Goal: Task Accomplishment & Management: Manage account settings

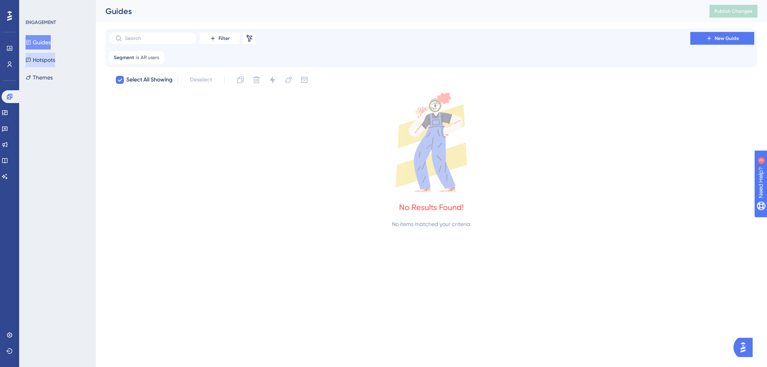
click at [47, 55] on button "Hotspots" at bounding box center [41, 60] width 30 height 14
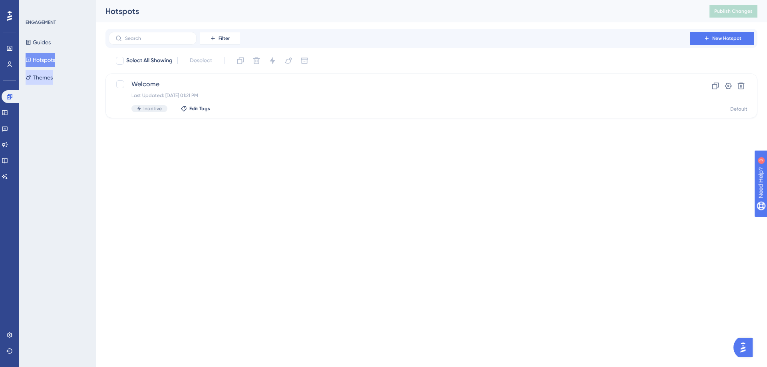
click at [52, 73] on button "Themes" at bounding box center [39, 77] width 27 height 14
click at [51, 59] on button "Hotspots" at bounding box center [41, 60] width 30 height 14
click at [51, 41] on button "Guides" at bounding box center [38, 42] width 25 height 14
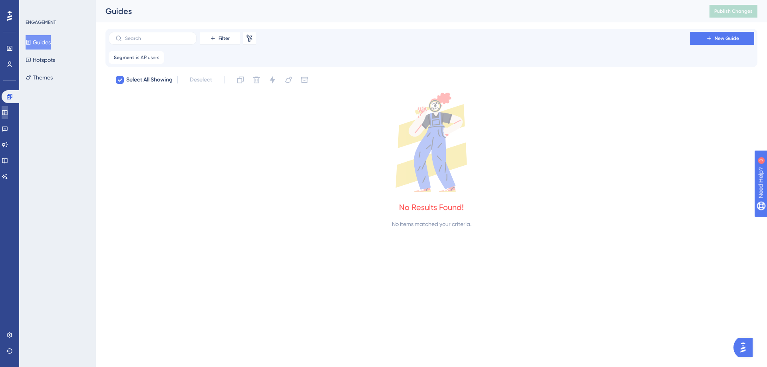
click at [8, 114] on link at bounding box center [5, 112] width 6 height 13
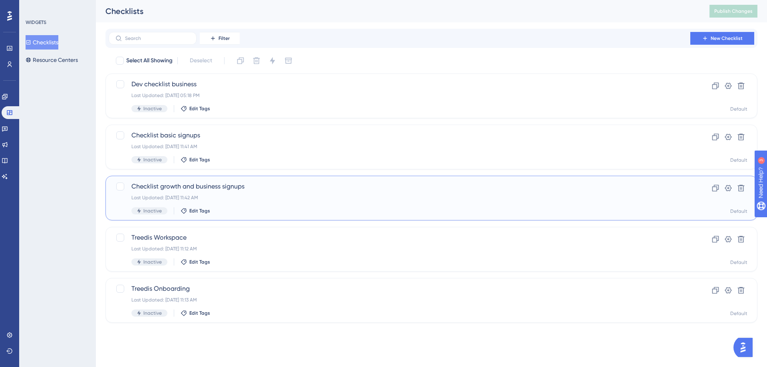
click at [177, 190] on span "Checklist growth and business signups" at bounding box center [399, 187] width 536 height 10
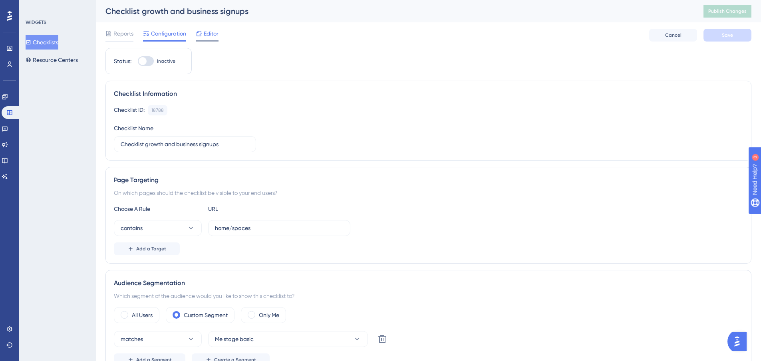
click at [207, 35] on span "Editor" at bounding box center [211, 34] width 15 height 10
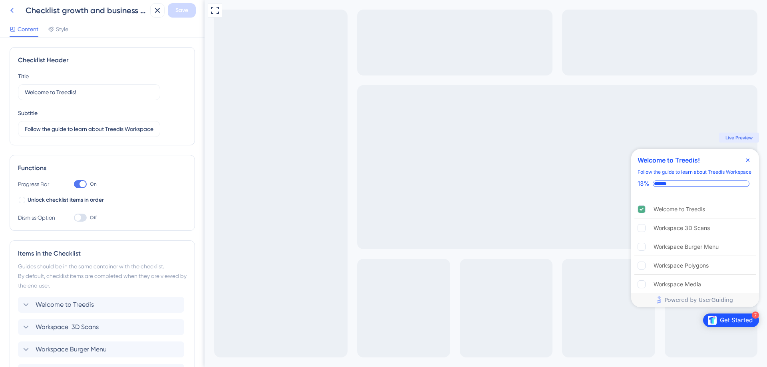
click at [11, 10] on icon at bounding box center [11, 10] width 3 height 5
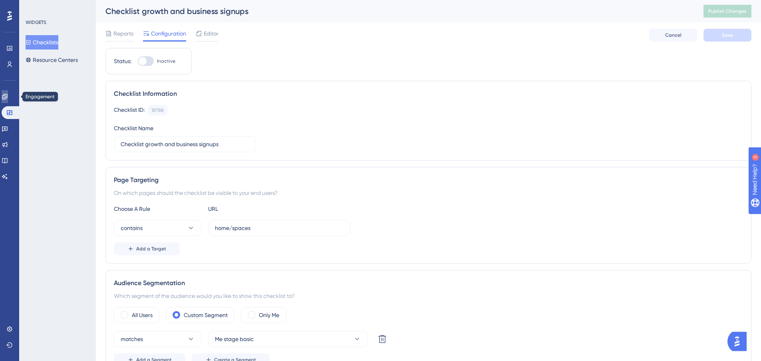
click at [7, 95] on icon at bounding box center [5, 96] width 6 height 6
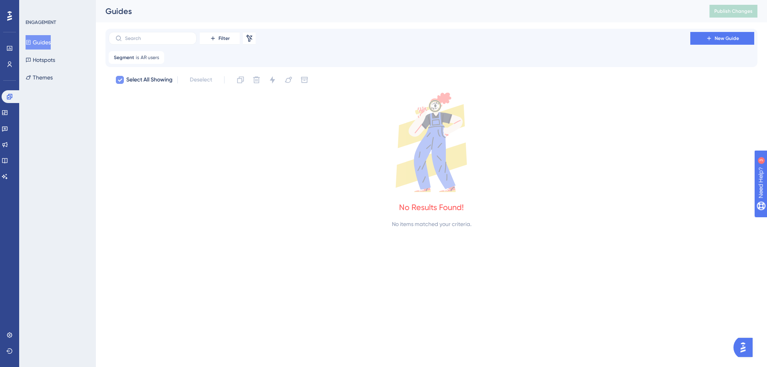
click at [121, 81] on icon at bounding box center [119, 80] width 5 height 6
click at [118, 81] on icon at bounding box center [119, 80] width 5 height 6
click at [158, 57] on icon at bounding box center [158, 57] width 2 height 2
checkbox input "false"
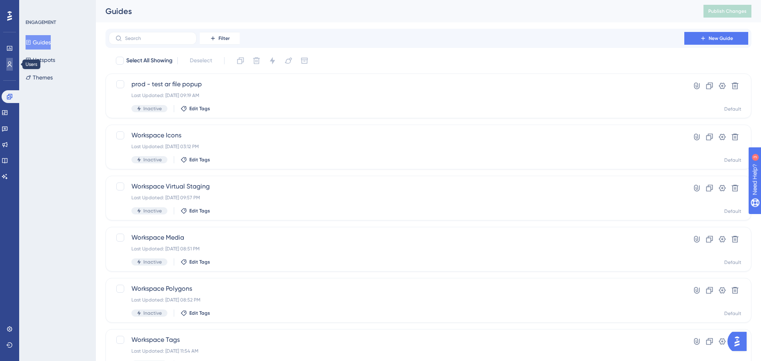
click at [7, 60] on link at bounding box center [9, 64] width 6 height 13
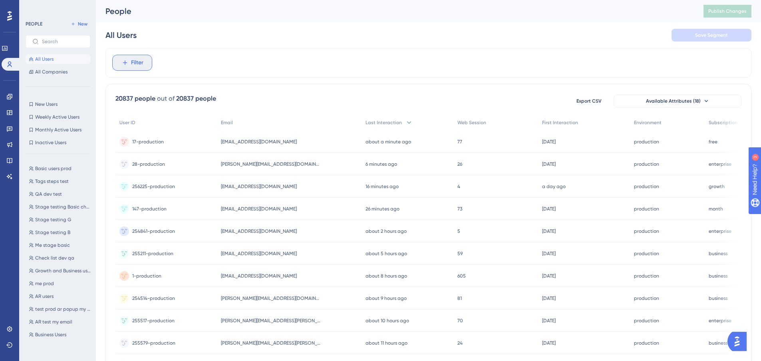
click at [146, 66] on button "Filter" at bounding box center [132, 63] width 40 height 16
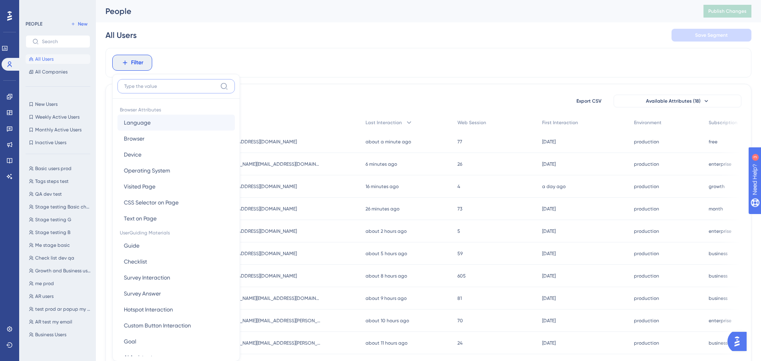
scroll to position [37, 0]
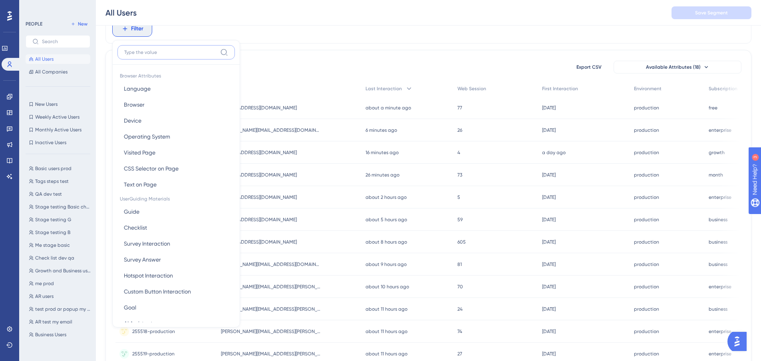
click at [174, 53] on input at bounding box center [170, 52] width 93 height 6
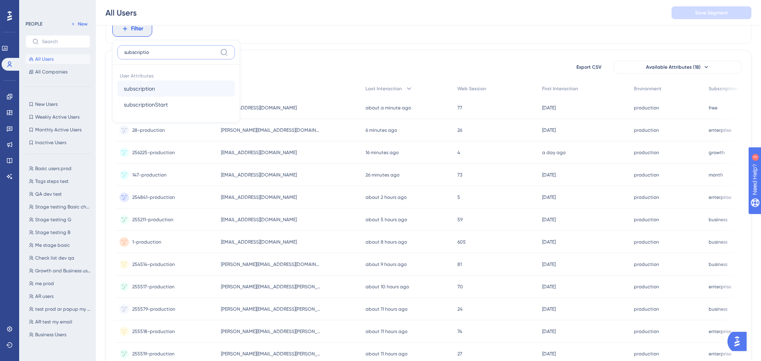
type input "subscriptio"
click at [159, 89] on button "subscription subscription" at bounding box center [175, 89] width 117 height 16
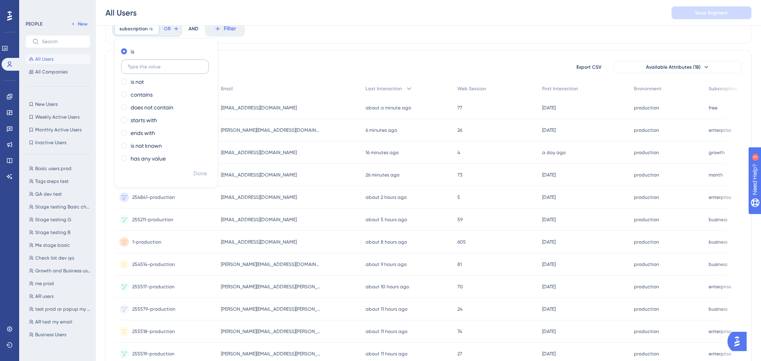
click at [160, 72] on label at bounding box center [165, 66] width 88 height 14
click at [160, 69] on input "text" at bounding box center [165, 67] width 74 height 6
type input "growth"
click at [193, 178] on span "Done" at bounding box center [200, 174] width 14 height 10
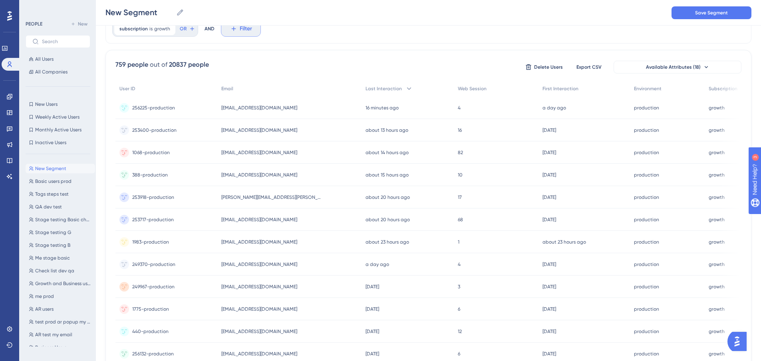
click at [248, 31] on span "Filter" at bounding box center [246, 29] width 12 height 10
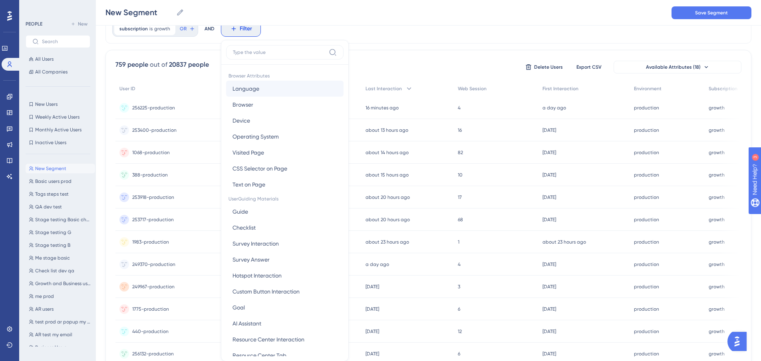
scroll to position [55, 0]
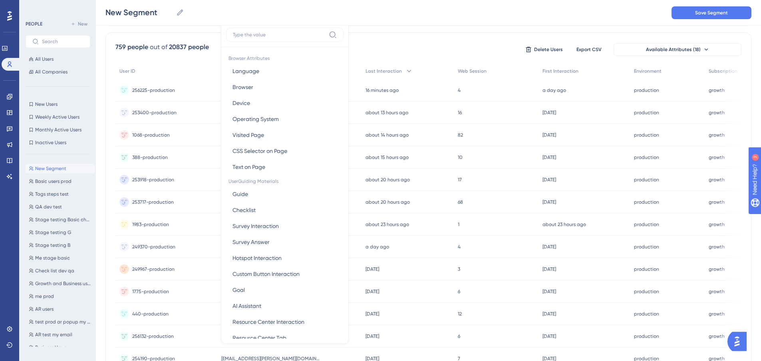
click at [264, 35] on input at bounding box center [279, 35] width 93 height 6
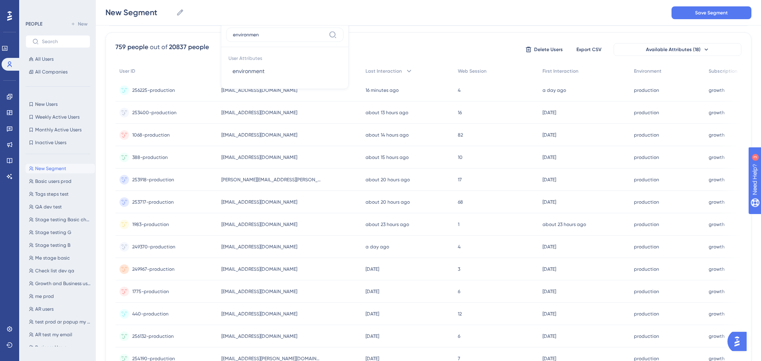
type input "environment"
click at [269, 71] on button "environment environment" at bounding box center [284, 71] width 117 height 16
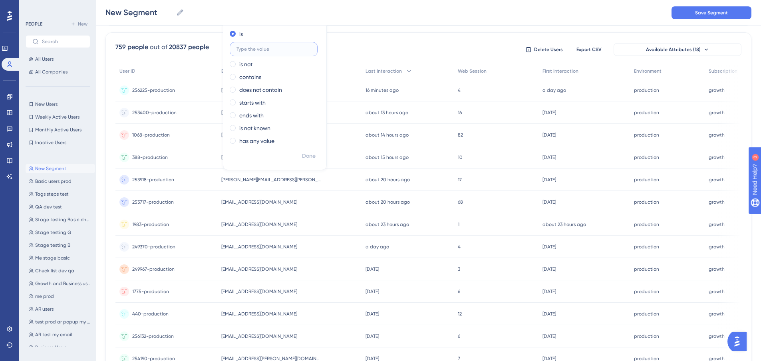
click at [277, 47] on input "text" at bounding box center [273, 49] width 74 height 6
type input "production"
click at [306, 159] on span "Done" at bounding box center [309, 156] width 14 height 10
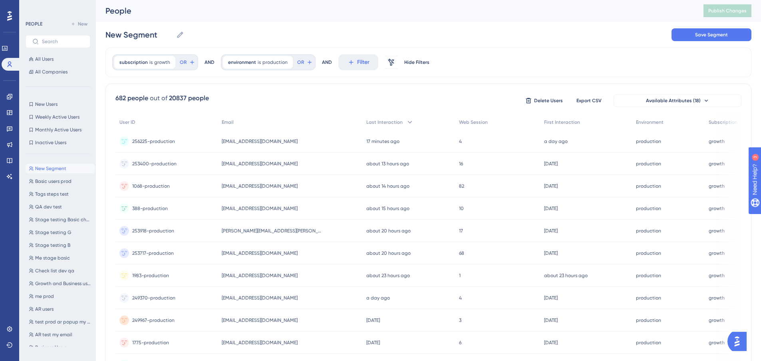
scroll to position [0, 0]
click at [134, 35] on input "New Segment" at bounding box center [138, 35] width 67 height 11
click at [136, 36] on input "New Segment" at bounding box center [138, 35] width 67 height 11
click at [137, 36] on input "New Segment" at bounding box center [138, 35] width 67 height 11
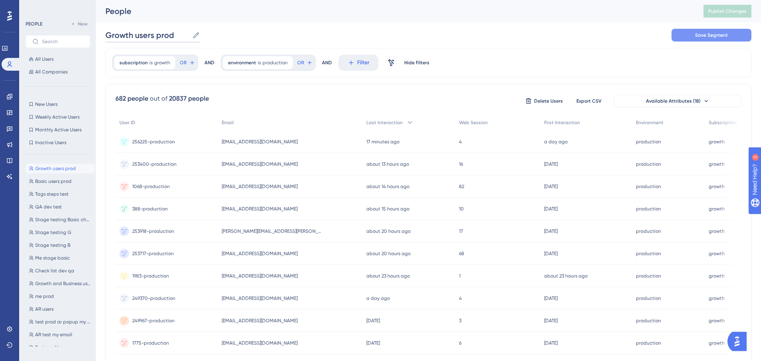
type input "Growth users prod"
click at [699, 36] on span "Save Segment" at bounding box center [711, 35] width 33 height 6
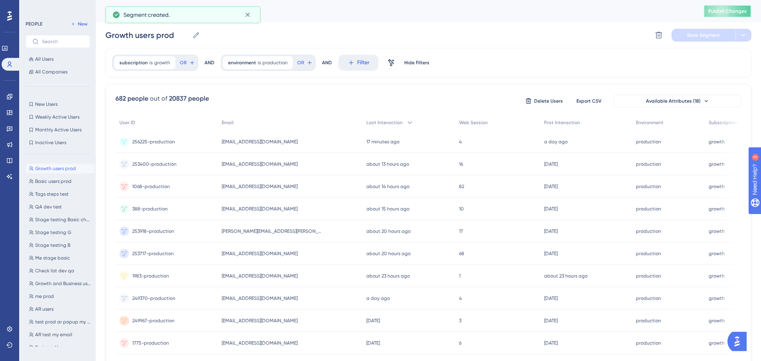
click at [746, 13] on span "Publish Changes" at bounding box center [727, 11] width 38 height 6
click at [10, 66] on icon at bounding box center [9, 64] width 6 height 6
click at [57, 59] on button "All Users" at bounding box center [58, 59] width 65 height 10
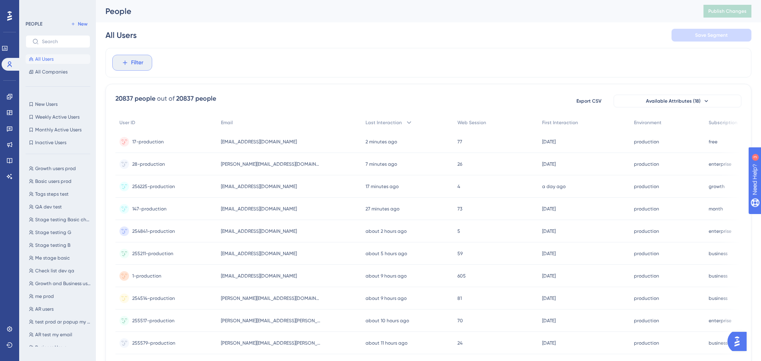
click at [135, 57] on button "Filter" at bounding box center [132, 63] width 40 height 16
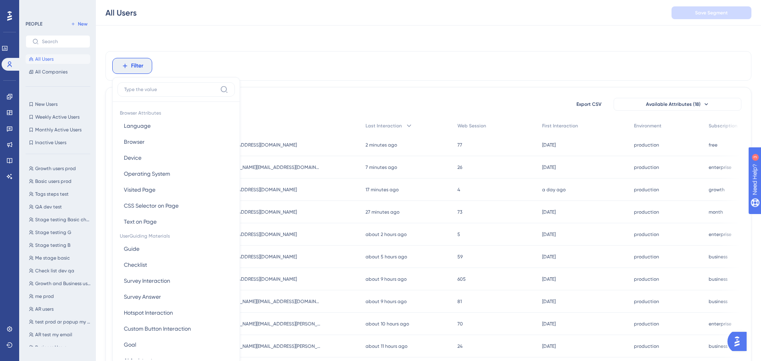
scroll to position [37, 0]
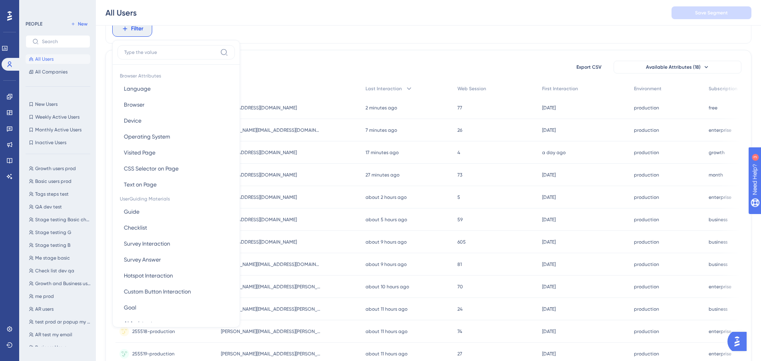
click at [168, 52] on input at bounding box center [170, 52] width 93 height 6
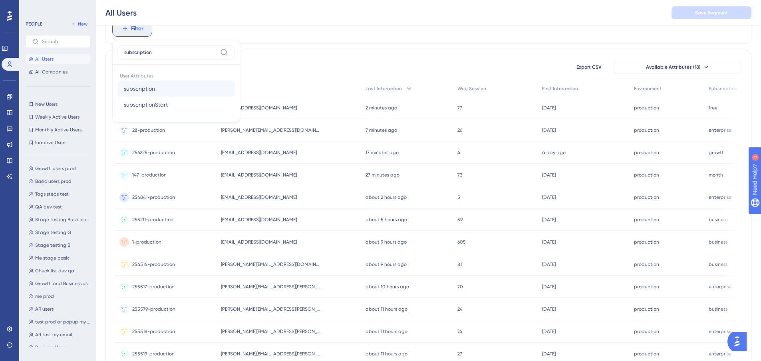
type input "subscription"
click at [166, 91] on button "subscription subscription" at bounding box center [175, 89] width 117 height 16
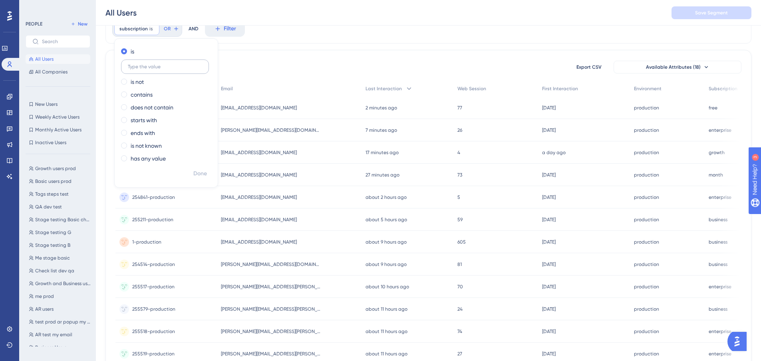
click at [168, 67] on input "text" at bounding box center [165, 67] width 74 height 6
type input "business"
click at [199, 171] on span "Done" at bounding box center [200, 174] width 14 height 10
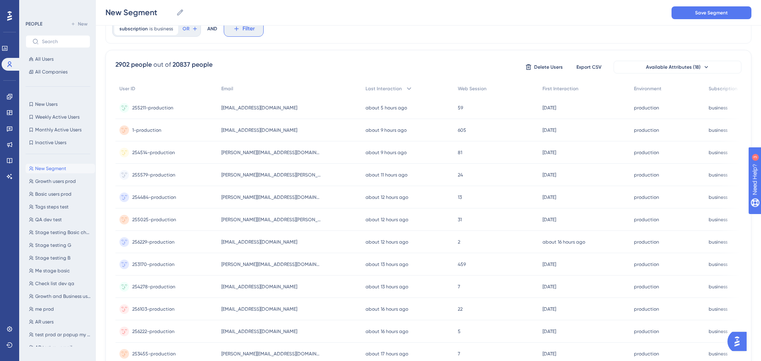
click at [242, 30] on span "Filter" at bounding box center [248, 29] width 12 height 10
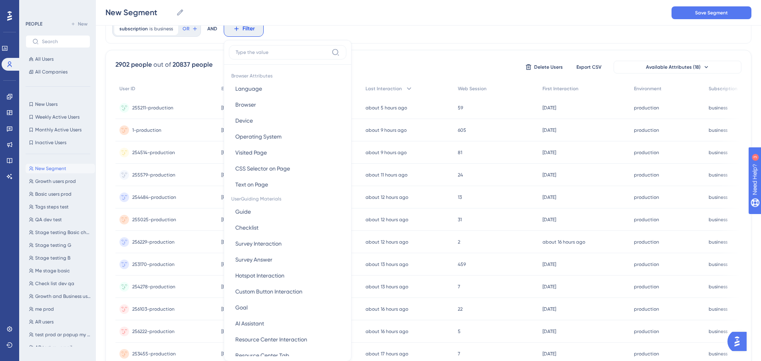
scroll to position [57, 0]
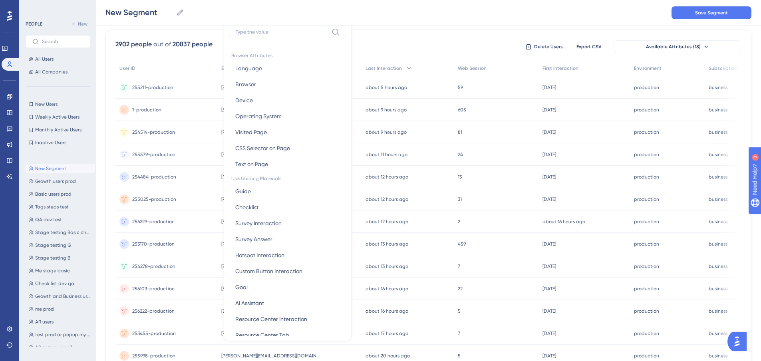
click at [272, 31] on input at bounding box center [282, 32] width 93 height 6
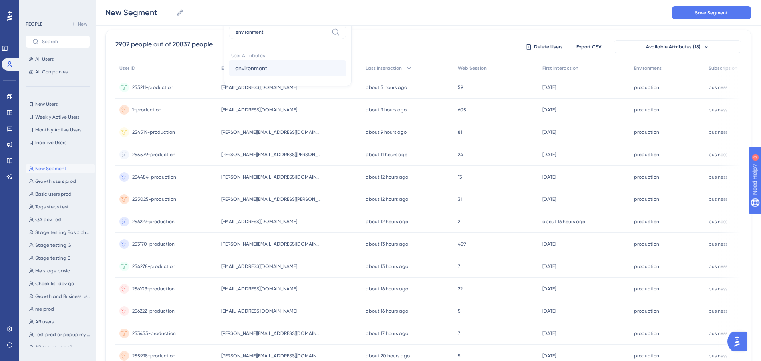
type input "environment"
click at [264, 71] on span "environment" at bounding box center [251, 68] width 32 height 10
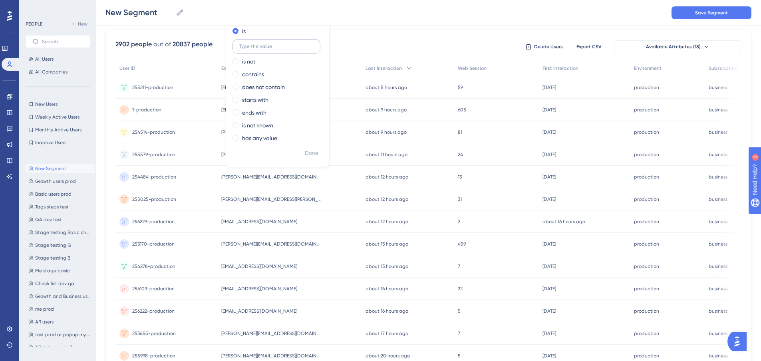
click at [277, 46] on input "text" at bounding box center [276, 47] width 74 height 6
type input "production"
click at [311, 153] on span "Done" at bounding box center [312, 154] width 14 height 10
click at [141, 15] on input "New Segment" at bounding box center [138, 12] width 67 height 11
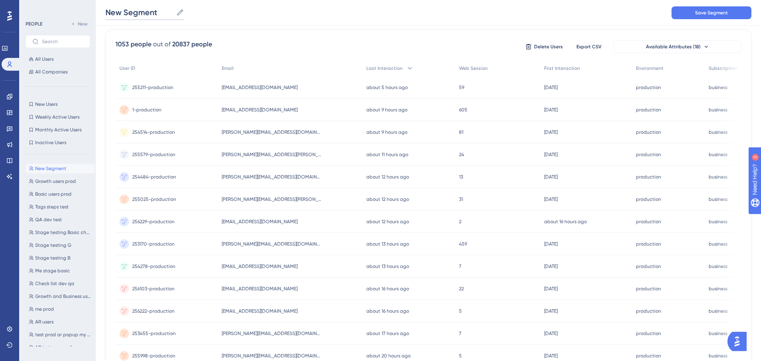
click at [141, 15] on input "New Segment" at bounding box center [138, 12] width 67 height 11
click at [688, 13] on button "Save Segment" at bounding box center [711, 12] width 80 height 13
click at [46, 310] on span "AR users" at bounding box center [44, 309] width 18 height 6
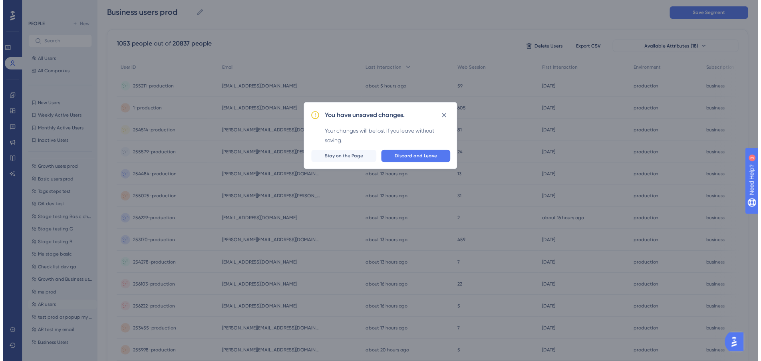
scroll to position [0, 0]
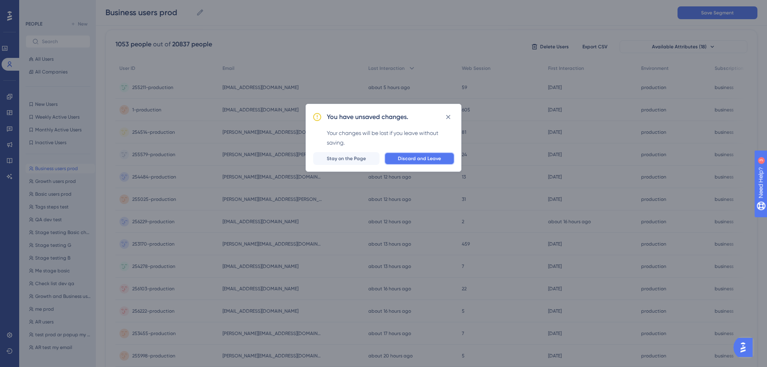
click at [450, 158] on button "Discard and Leave" at bounding box center [419, 158] width 70 height 13
type input "AR users"
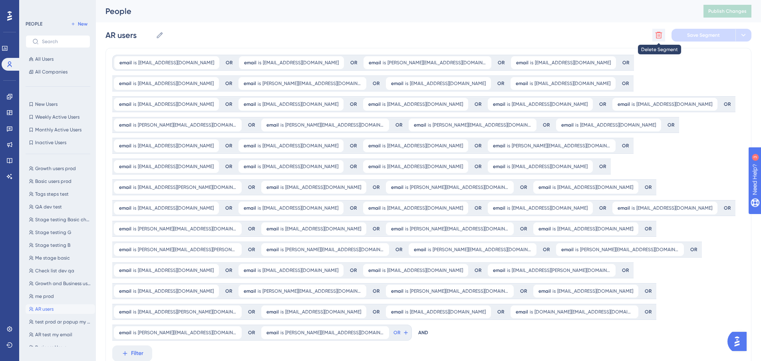
click at [659, 34] on icon at bounding box center [658, 35] width 7 height 7
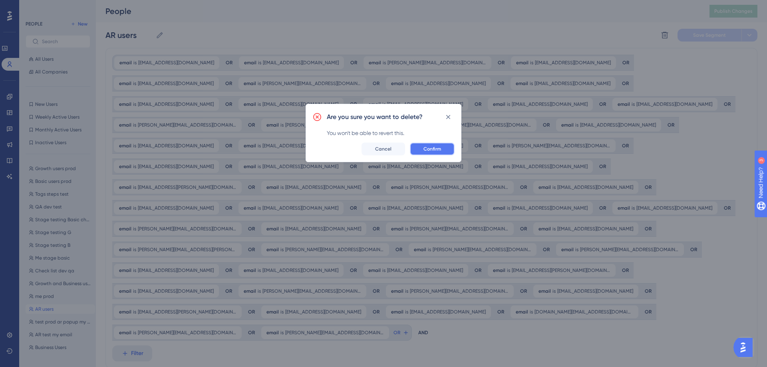
click at [436, 147] on span "Confirm" at bounding box center [432, 149] width 18 height 6
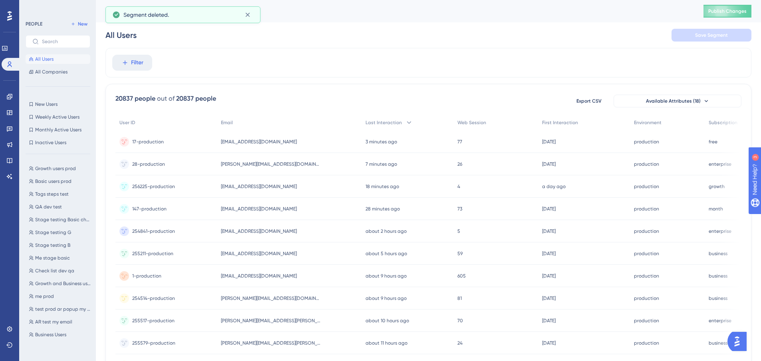
click at [60, 60] on button "All Users" at bounding box center [58, 59] width 65 height 10
click at [116, 60] on button "Filter" at bounding box center [132, 63] width 40 height 16
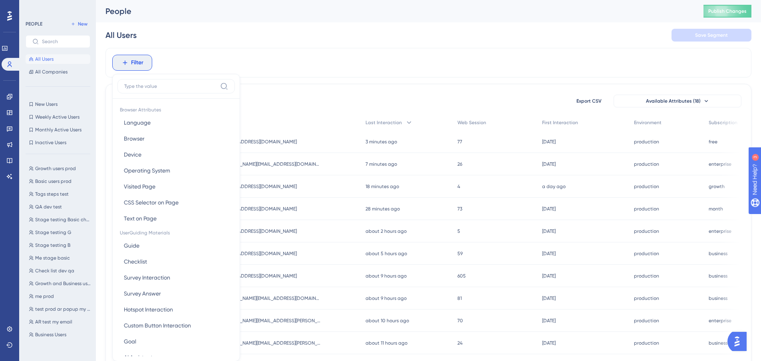
scroll to position [26, 0]
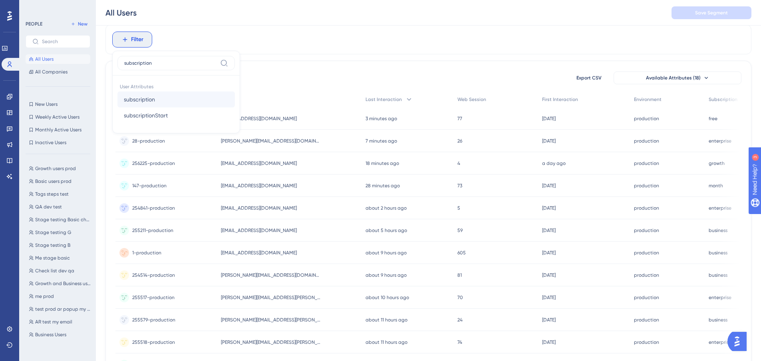
type input "subscription"
click at [180, 94] on button "subscription subscription" at bounding box center [175, 99] width 117 height 16
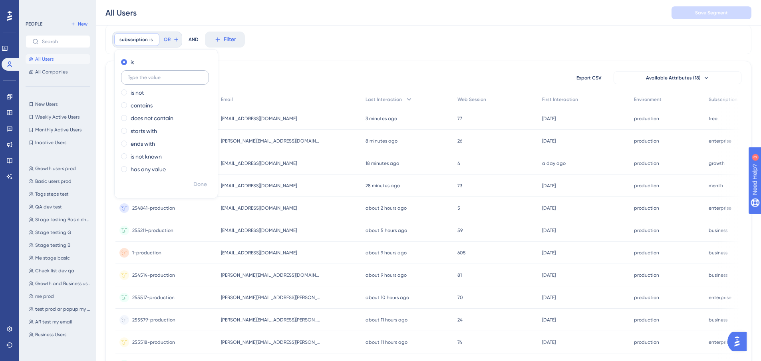
click at [192, 77] on input "text" at bounding box center [165, 78] width 74 height 6
type input "business"
click at [198, 180] on span "Done" at bounding box center [200, 185] width 14 height 10
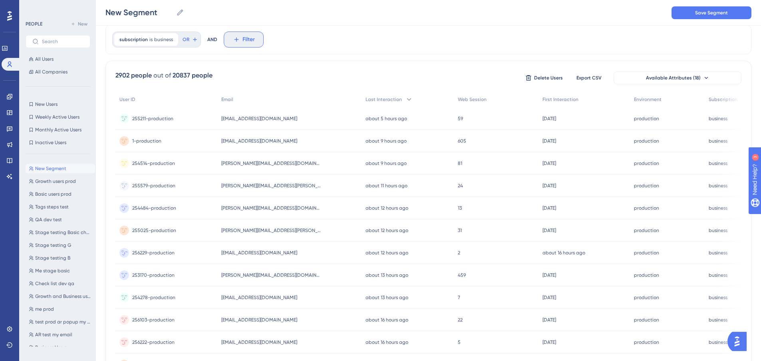
click at [243, 38] on span "Filter" at bounding box center [248, 40] width 12 height 10
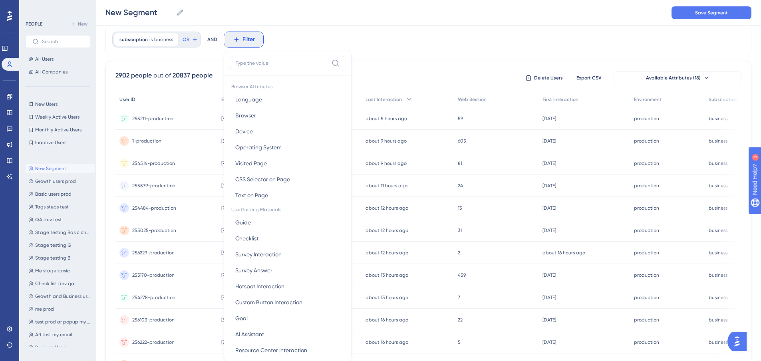
scroll to position [52, 0]
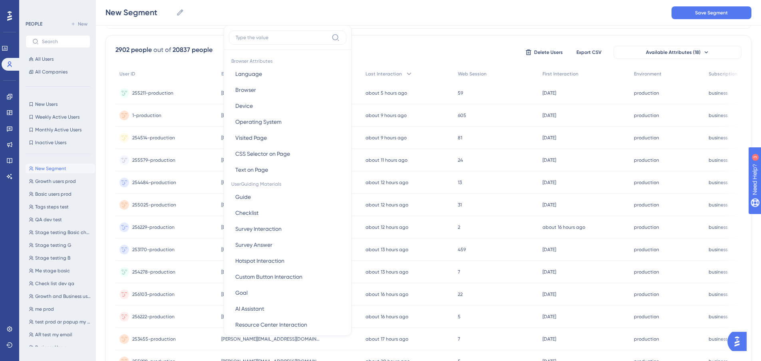
click at [372, 33] on div "subscription is business business Remove OR AND Filter Browser Attributes Langu…" at bounding box center [428, 281] width 646 height 565
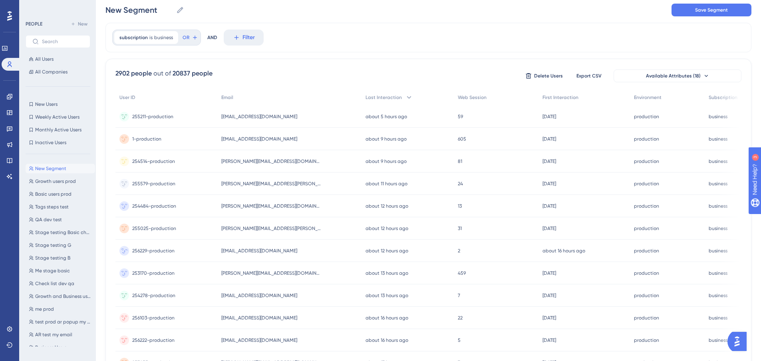
scroll to position [0, 0]
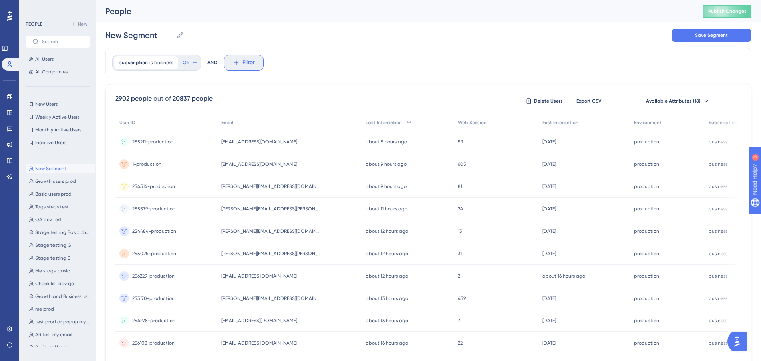
click at [249, 64] on span "Filter" at bounding box center [248, 63] width 12 height 10
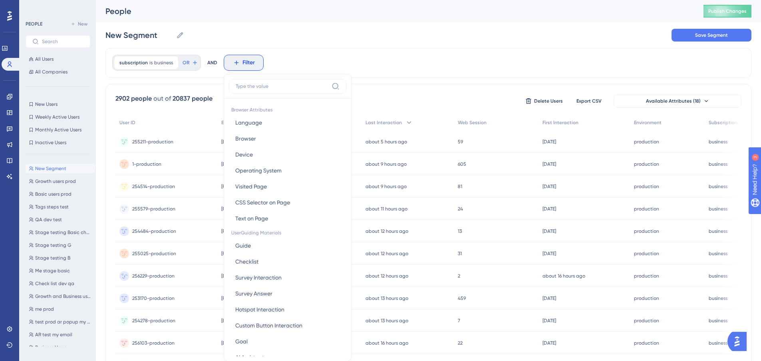
scroll to position [37, 0]
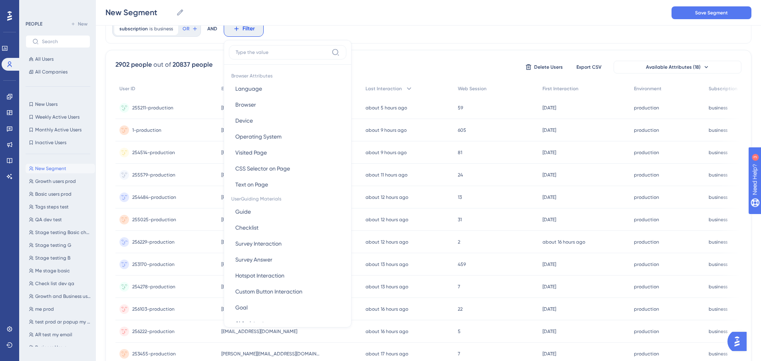
click at [299, 55] on input at bounding box center [282, 52] width 93 height 6
type input "n"
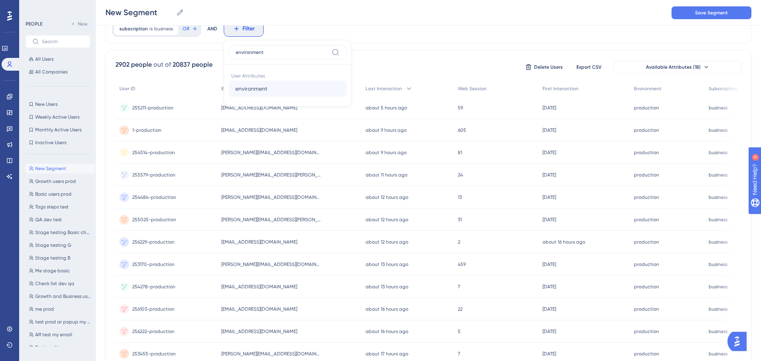
type input "environment"
click at [276, 88] on button "environment environment" at bounding box center [287, 89] width 117 height 16
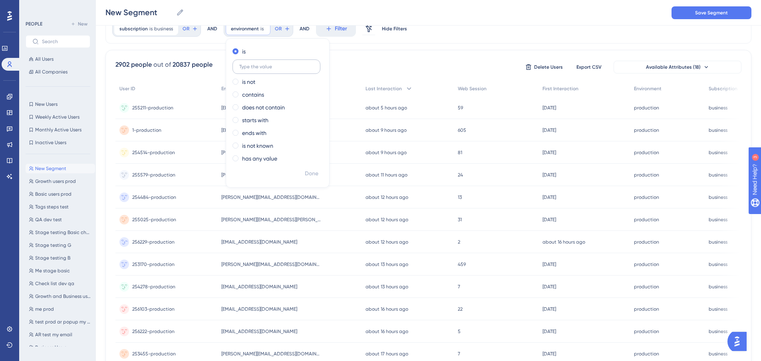
click at [276, 63] on label at bounding box center [276, 66] width 88 height 14
click at [276, 64] on input "text" at bounding box center [276, 67] width 74 height 6
type input "production"
click at [315, 174] on span "Done" at bounding box center [312, 174] width 14 height 10
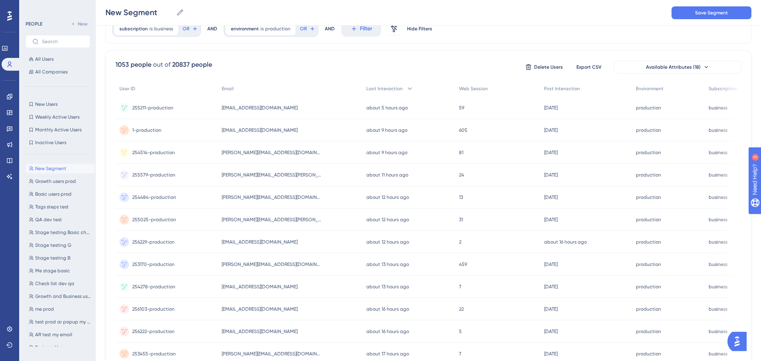
scroll to position [0, 0]
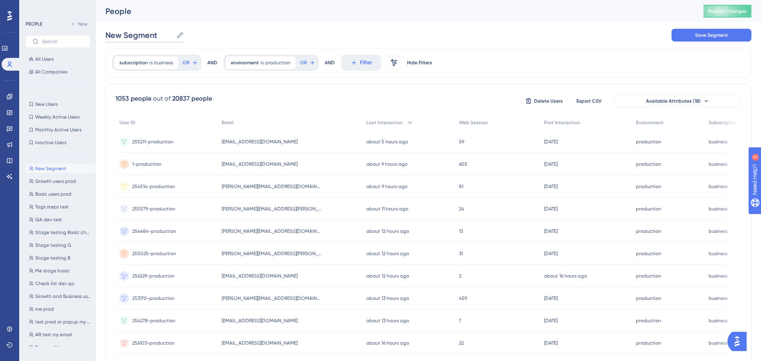
click at [133, 40] on input "New Segment" at bounding box center [138, 35] width 67 height 11
type input "Business users prod"
click at [687, 32] on button "Save Segment" at bounding box center [711, 35] width 80 height 13
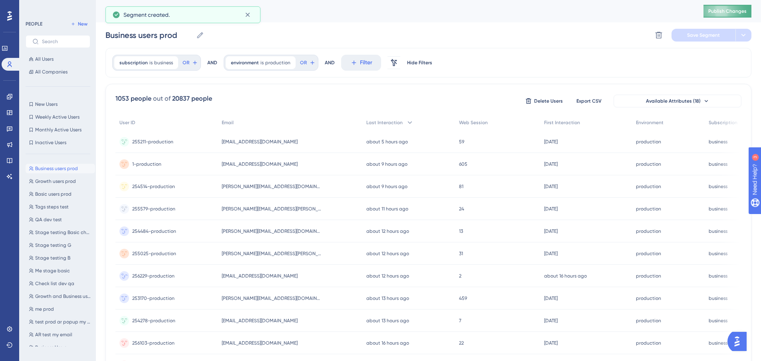
click at [720, 12] on span "Publish Changes" at bounding box center [727, 11] width 38 height 6
click at [359, 69] on button "Filter" at bounding box center [361, 63] width 40 height 16
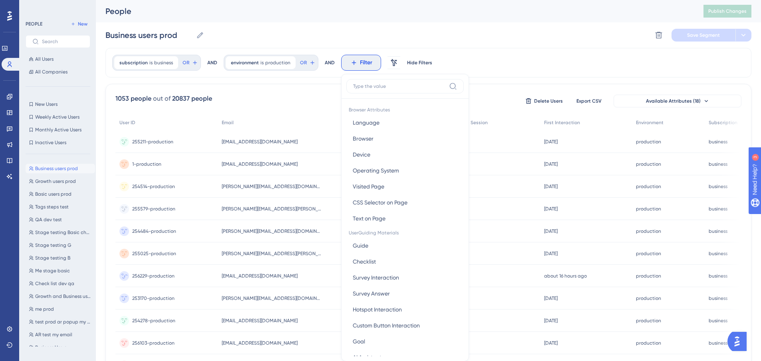
scroll to position [37, 0]
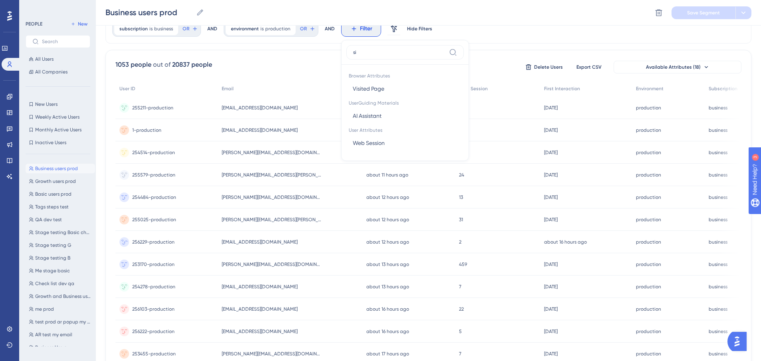
type input "s"
type input "r"
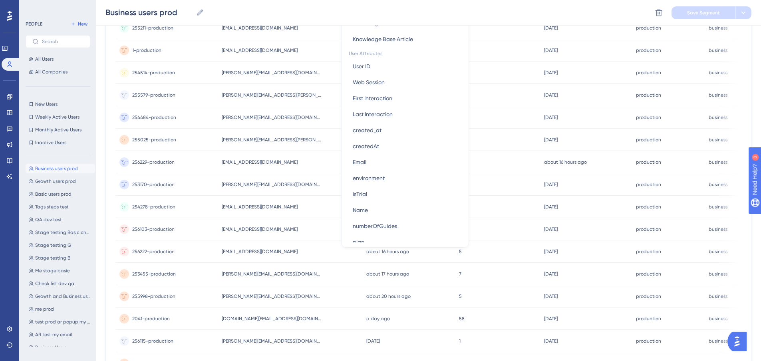
scroll to position [287, 0]
click at [385, 146] on button "created_at created_at" at bounding box center [404, 143] width 117 height 16
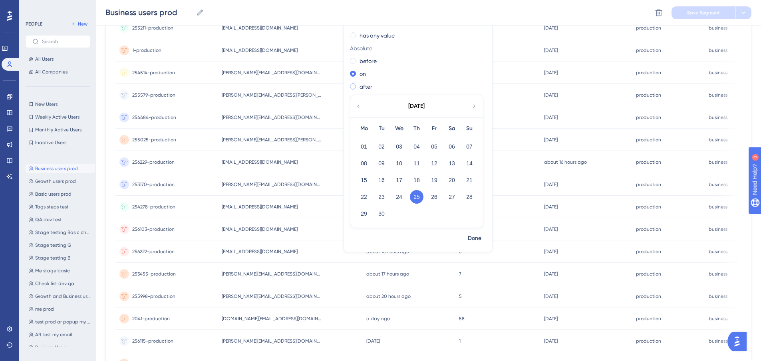
click at [350, 89] on span at bounding box center [353, 86] width 6 height 6
click at [358, 85] on input "radio" at bounding box center [358, 85] width 0 height 0
click at [392, 196] on button "24" at bounding box center [399, 197] width 14 height 14
click at [472, 239] on span "Done" at bounding box center [475, 239] width 14 height 10
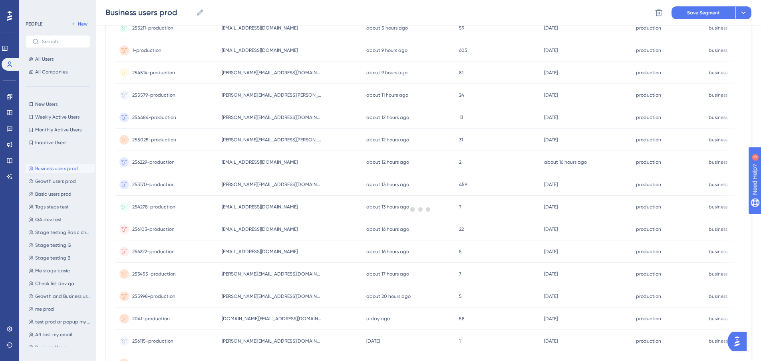
scroll to position [0, 0]
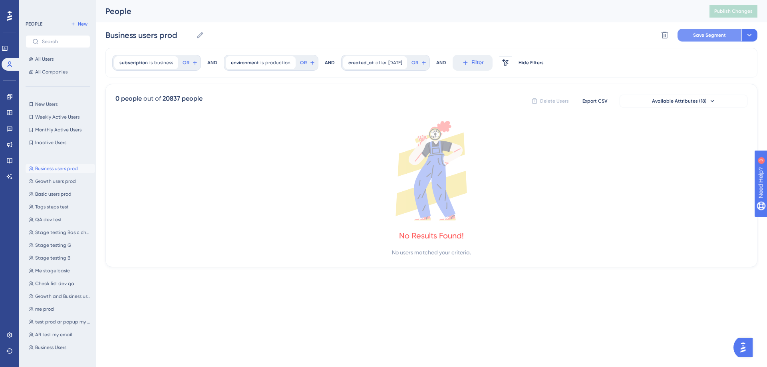
click at [707, 31] on button "Save Segment" at bounding box center [709, 35] width 64 height 13
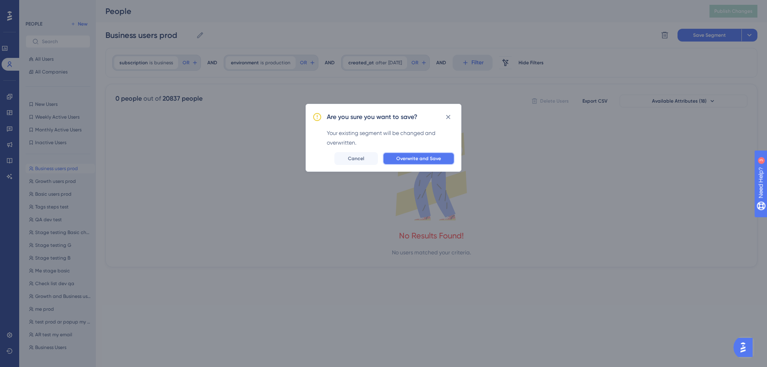
click at [429, 158] on span "Overwrite and Save" at bounding box center [418, 158] width 45 height 6
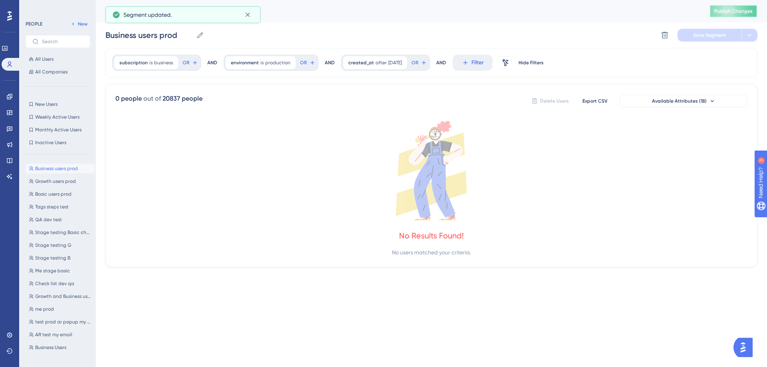
click at [729, 8] on span "Publish Changes" at bounding box center [733, 11] width 38 height 6
click at [56, 182] on span "Growth users prod" at bounding box center [55, 181] width 41 height 6
type input "Growth users prod"
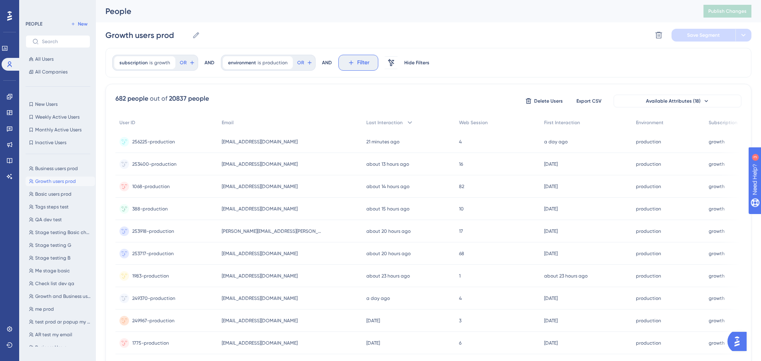
click at [361, 63] on span "Filter" at bounding box center [363, 63] width 12 height 10
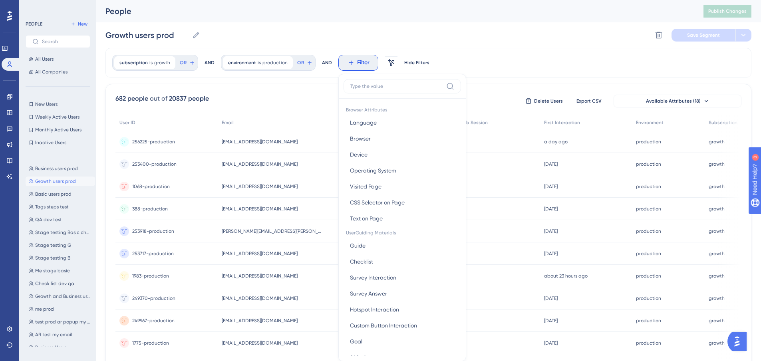
scroll to position [37, 0]
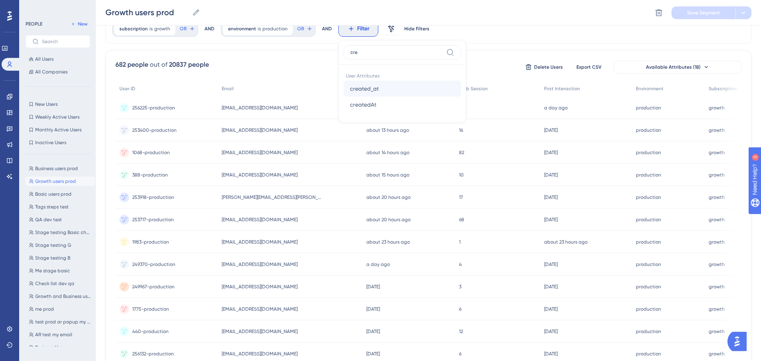
type input "cre"
click at [375, 83] on button "created_at created_at" at bounding box center [401, 89] width 117 height 16
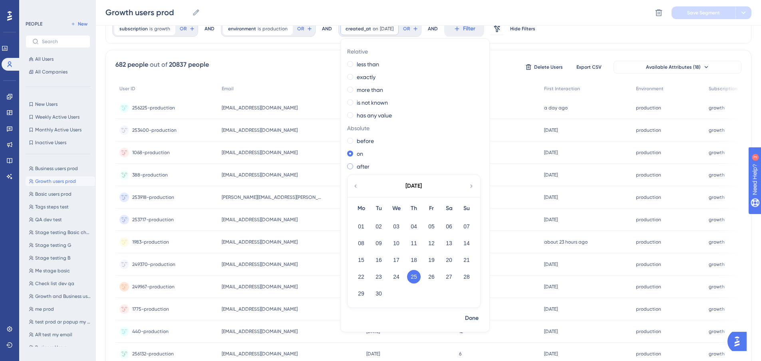
click at [349, 166] on span at bounding box center [350, 166] width 6 height 6
click at [355, 164] on input "radio" at bounding box center [355, 164] width 0 height 0
click at [395, 275] on button "24" at bounding box center [396, 277] width 14 height 14
click at [468, 318] on span "Done" at bounding box center [472, 318] width 14 height 10
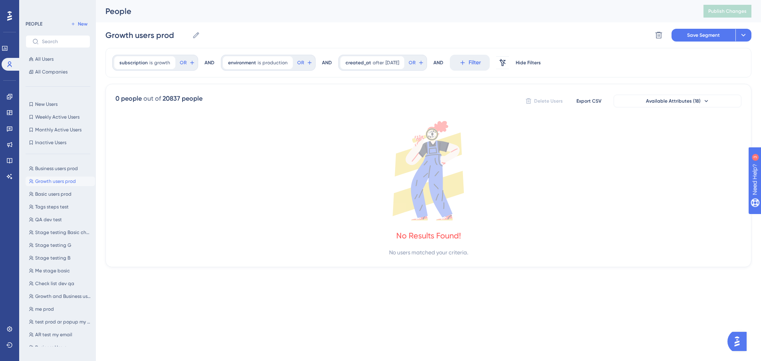
scroll to position [0, 0]
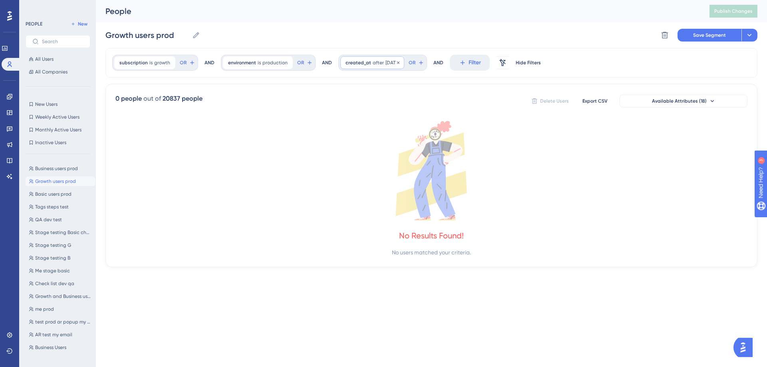
click at [373, 60] on span "after" at bounding box center [378, 62] width 11 height 6
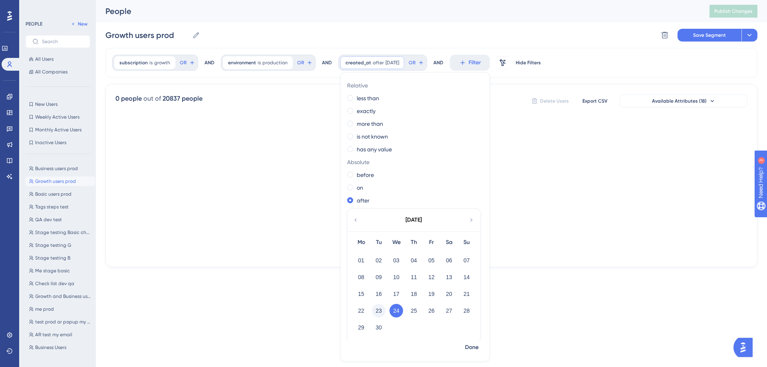
click at [376, 313] on button "23" at bounding box center [379, 311] width 14 height 14
click at [472, 349] on span "Done" at bounding box center [472, 348] width 14 height 10
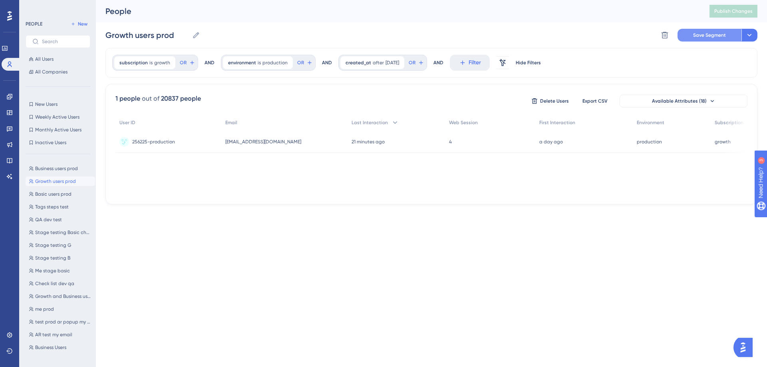
click at [715, 40] on button "Save Segment" at bounding box center [709, 35] width 64 height 13
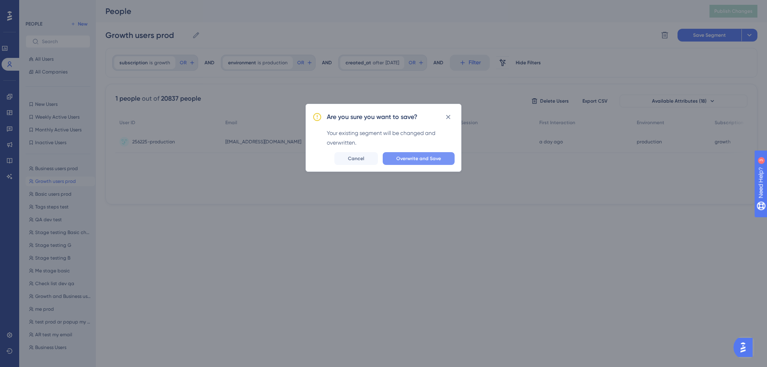
click at [446, 155] on button "Overwrite and Save" at bounding box center [418, 158] width 72 height 13
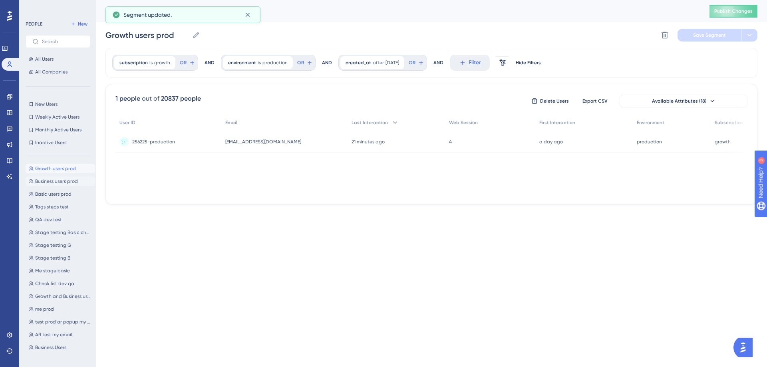
click at [49, 182] on span "Business users prod" at bounding box center [56, 181] width 43 height 6
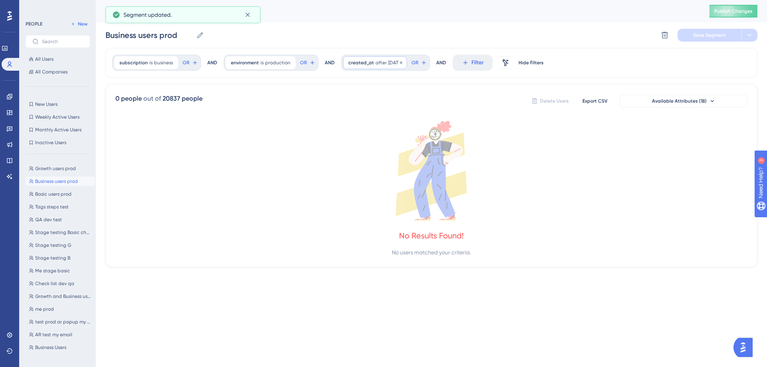
click at [376, 61] on span "after" at bounding box center [380, 62] width 11 height 6
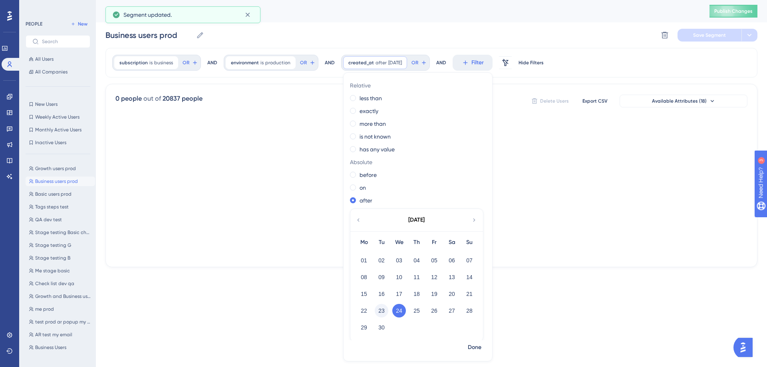
click at [382, 309] on button "23" at bounding box center [381, 311] width 14 height 14
click at [469, 347] on span "Done" at bounding box center [475, 348] width 14 height 10
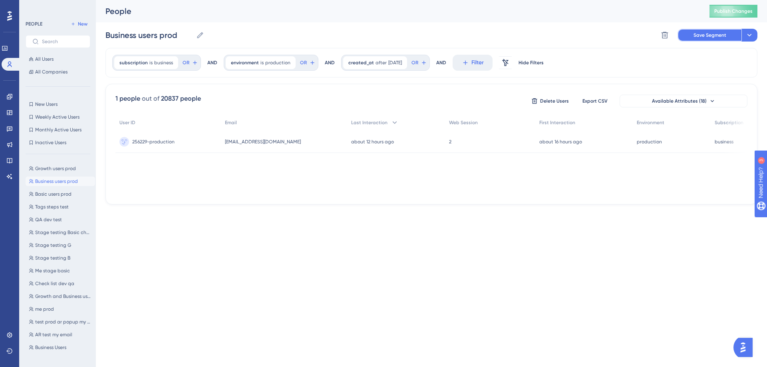
click at [714, 36] on span "Save Segment" at bounding box center [709, 35] width 33 height 6
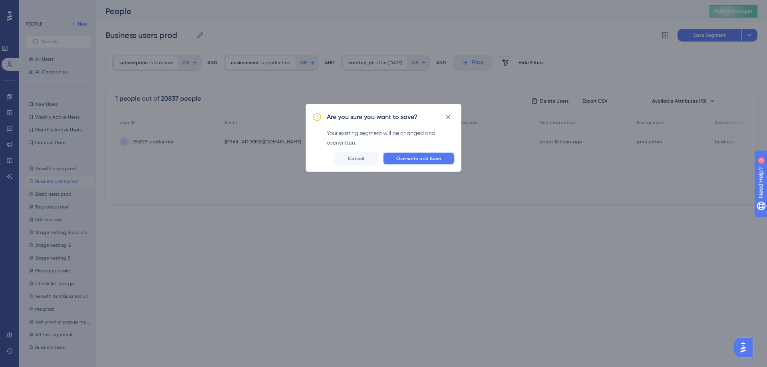
click at [439, 157] on span "Overwrite and Save" at bounding box center [418, 158] width 45 height 6
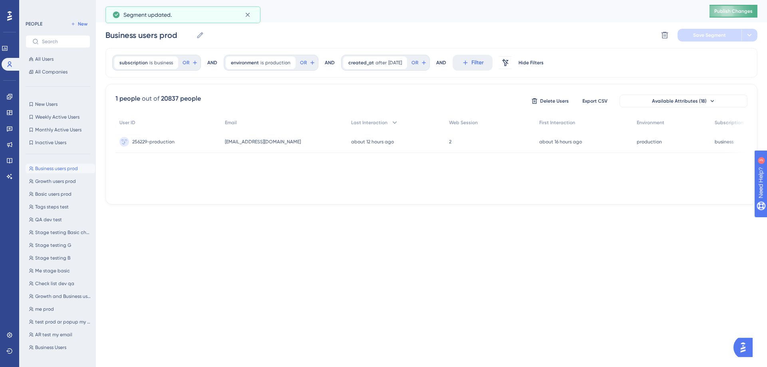
click at [719, 11] on button "Publish Changes" at bounding box center [733, 11] width 48 height 13
click at [56, 196] on span "Basic users prod" at bounding box center [53, 194] width 36 height 6
type input "Basic users prod"
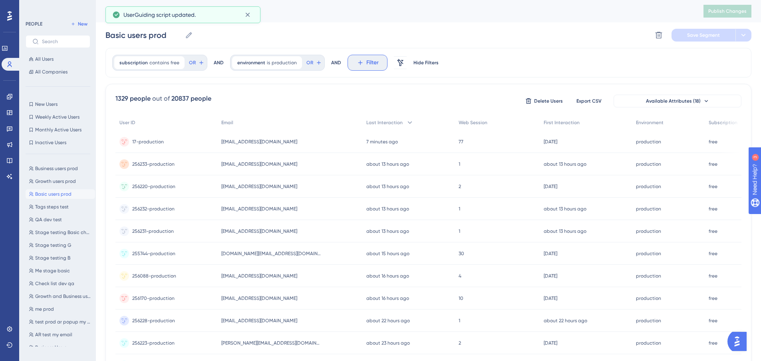
click at [373, 64] on span "Filter" at bounding box center [372, 63] width 12 height 10
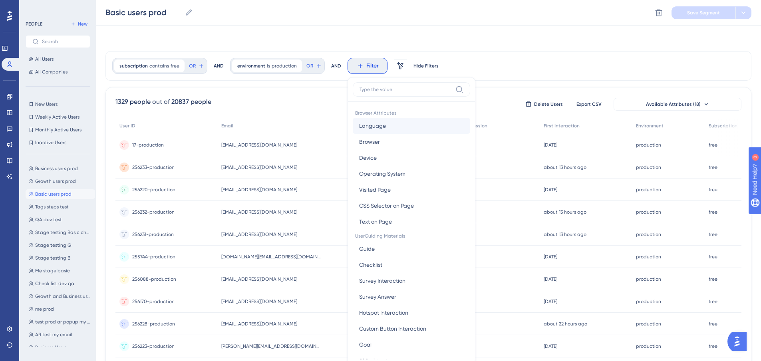
scroll to position [37, 0]
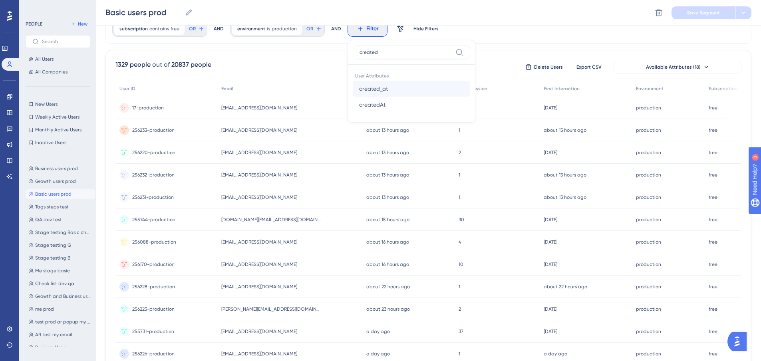
type input "created"
click at [392, 87] on button "created_at created_at" at bounding box center [411, 89] width 117 height 16
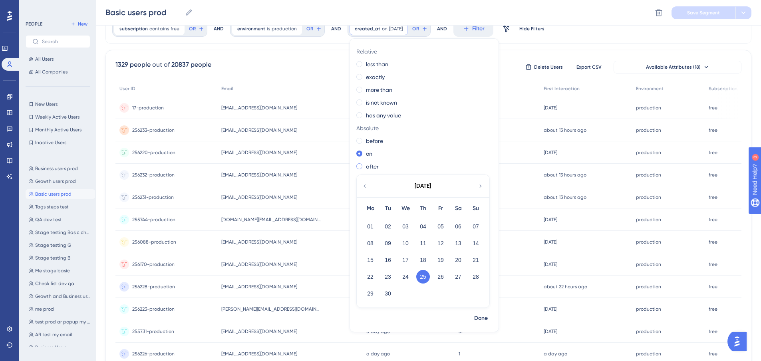
click at [356, 170] on div "after" at bounding box center [422, 167] width 133 height 10
click at [381, 277] on button "23" at bounding box center [388, 277] width 14 height 14
click at [476, 316] on span "Done" at bounding box center [481, 318] width 14 height 10
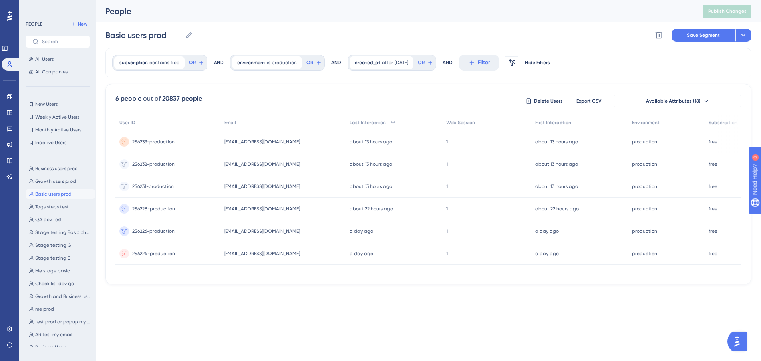
scroll to position [0, 0]
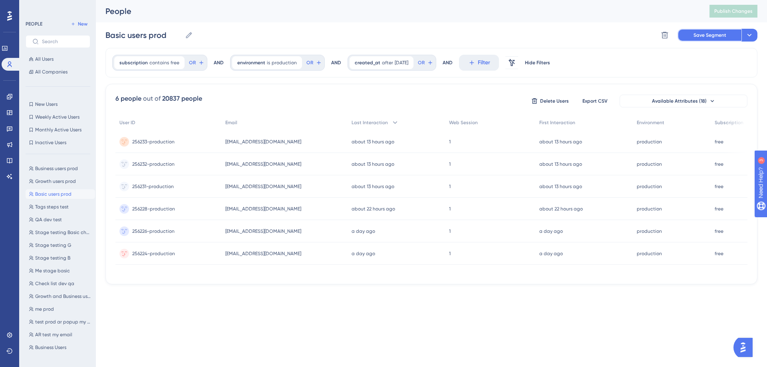
click at [712, 32] on button "Save Segment" at bounding box center [709, 35] width 64 height 13
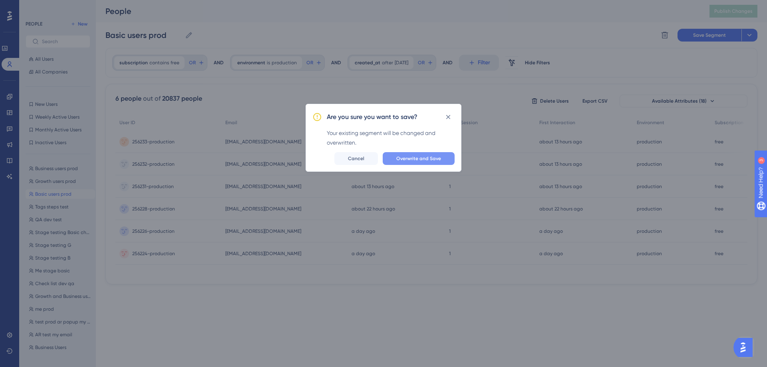
click at [425, 158] on span "Overwrite and Save" at bounding box center [418, 158] width 45 height 6
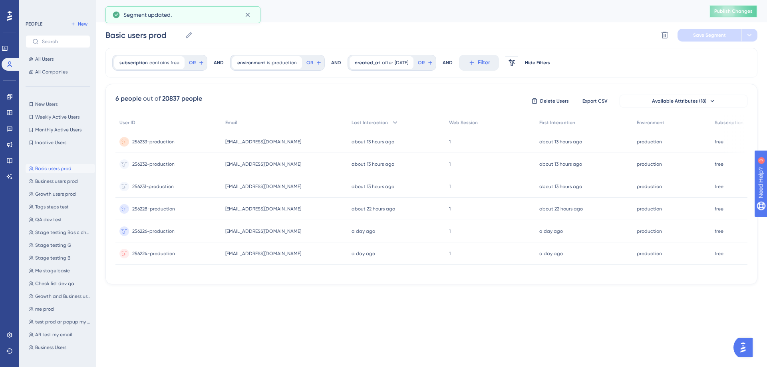
click at [729, 12] on span "Publish Changes" at bounding box center [733, 11] width 38 height 6
click at [384, 62] on span "after" at bounding box center [387, 62] width 11 height 6
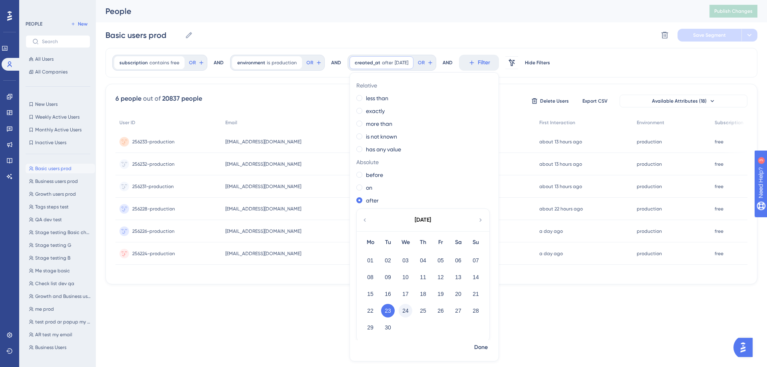
click at [404, 313] on button "24" at bounding box center [405, 311] width 14 height 14
click at [474, 350] on span "Done" at bounding box center [481, 348] width 14 height 10
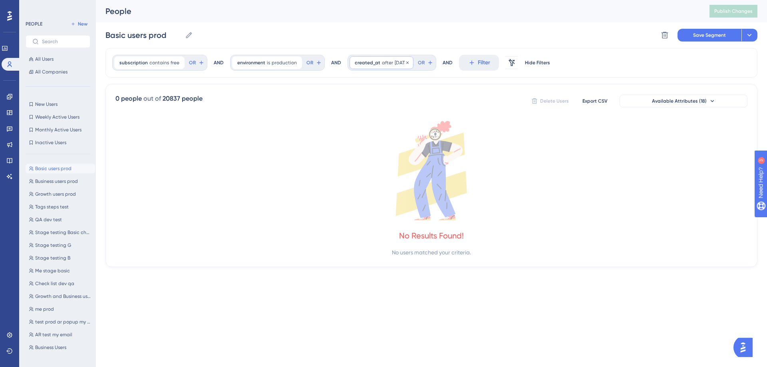
click at [382, 65] on span "after" at bounding box center [387, 62] width 11 height 6
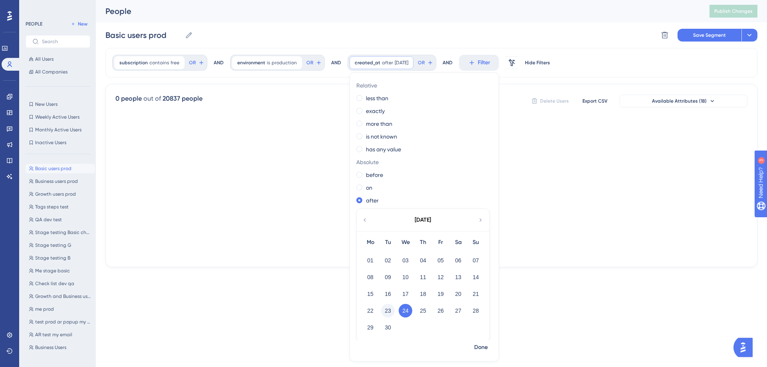
click at [383, 309] on button "23" at bounding box center [388, 311] width 14 height 14
click at [482, 348] on span "Done" at bounding box center [481, 348] width 14 height 10
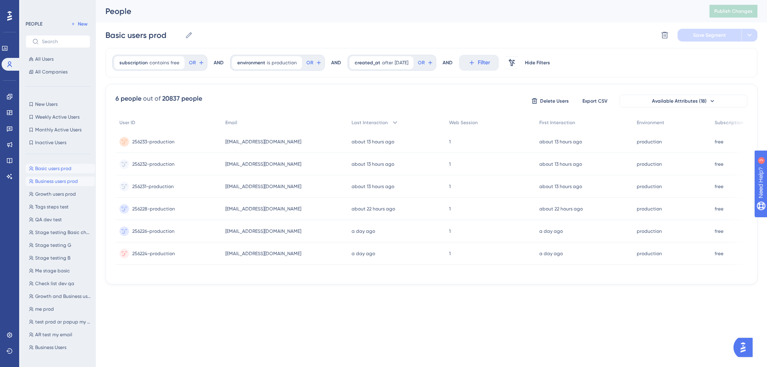
click at [48, 180] on span "Business users prod" at bounding box center [56, 181] width 43 height 6
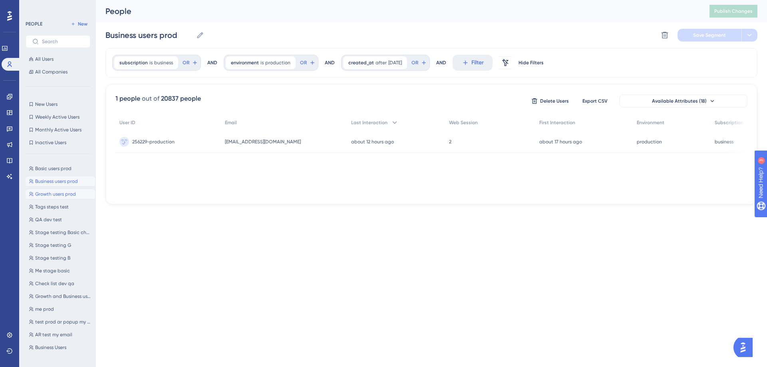
click at [51, 195] on span "Growth users prod" at bounding box center [55, 194] width 41 height 6
type input "Growth users prod"
click at [6, 92] on link at bounding box center [9, 96] width 6 height 13
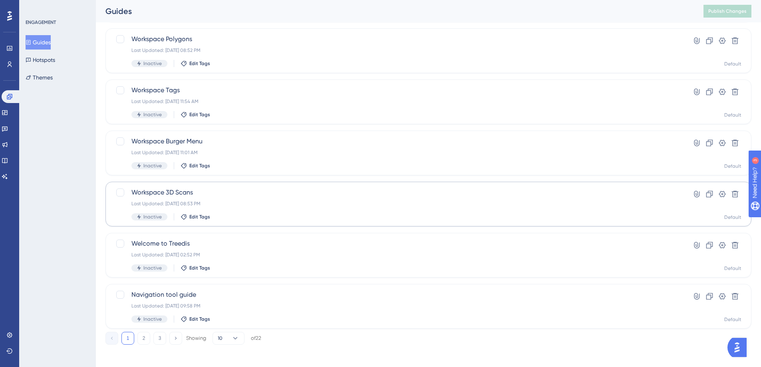
scroll to position [253, 0]
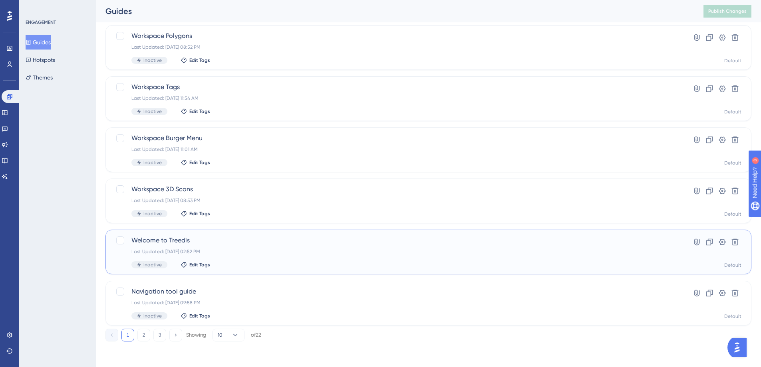
click at [168, 237] on span "Welcome to Treedis" at bounding box center [396, 241] width 530 height 10
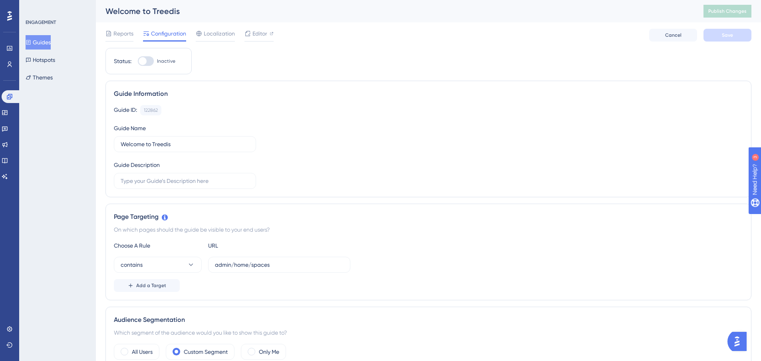
click at [147, 57] on div at bounding box center [146, 61] width 16 height 10
click at [138, 61] on input "Inactive" at bounding box center [137, 61] width 0 height 0
checkbox input "true"
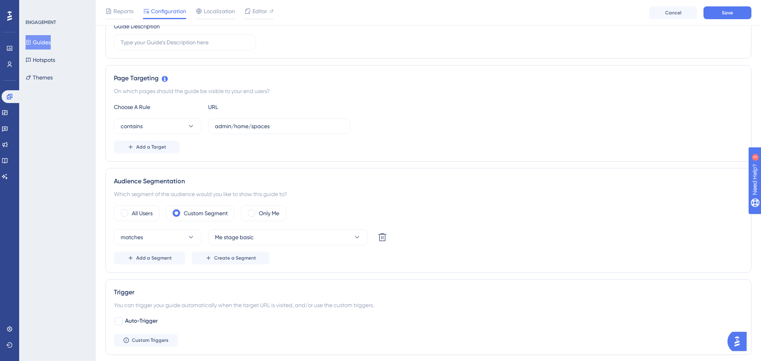
scroll to position [160, 0]
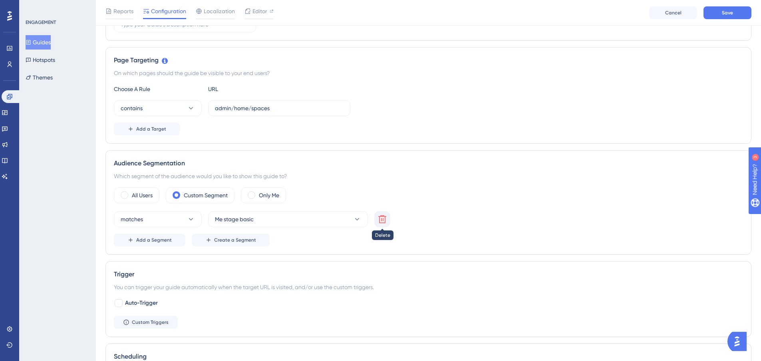
click at [379, 220] on icon at bounding box center [382, 219] width 8 height 8
click at [308, 219] on button "Choose a segment" at bounding box center [288, 219] width 160 height 16
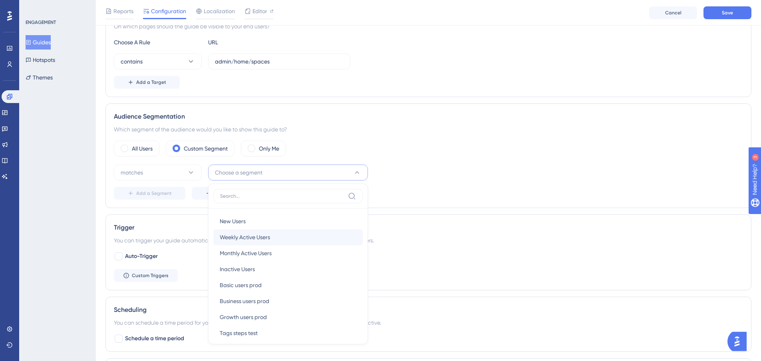
scroll to position [204, 0]
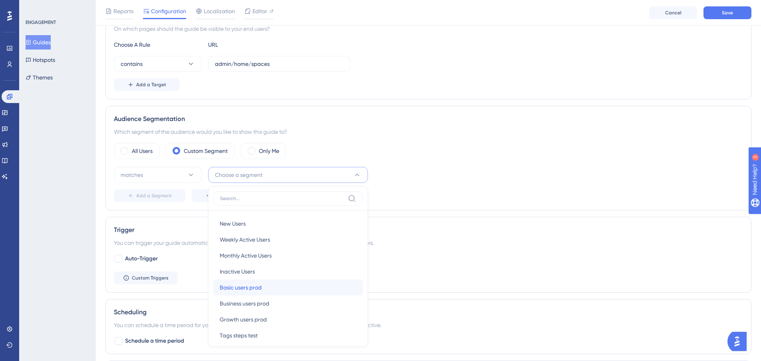
click at [267, 287] on div "Basic users prod Basic users prod" at bounding box center [288, 287] width 137 height 16
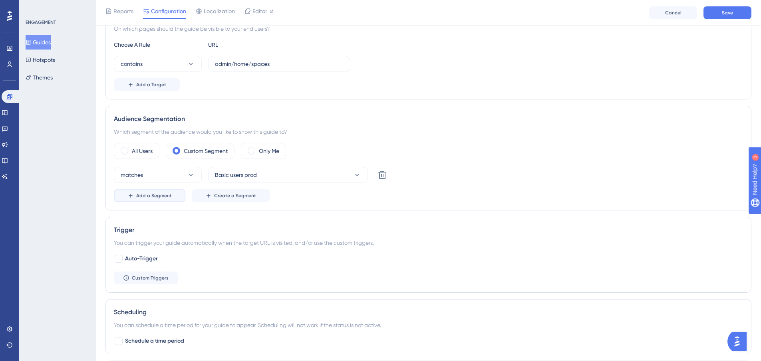
click at [154, 198] on span "Add a Segment" at bounding box center [154, 195] width 36 height 6
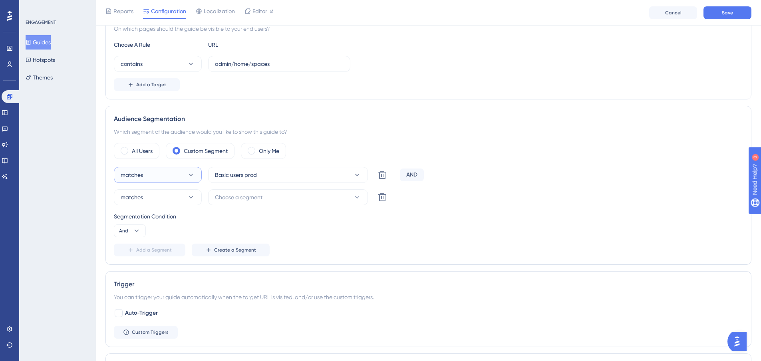
click at [169, 180] on button "matches" at bounding box center [158, 175] width 88 height 16
click at [242, 200] on span "Choose a segment" at bounding box center [239, 197] width 48 height 10
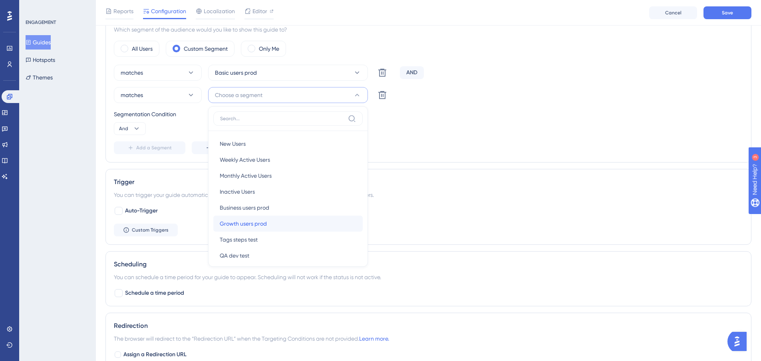
click at [248, 225] on span "Growth users prod" at bounding box center [243, 224] width 47 height 10
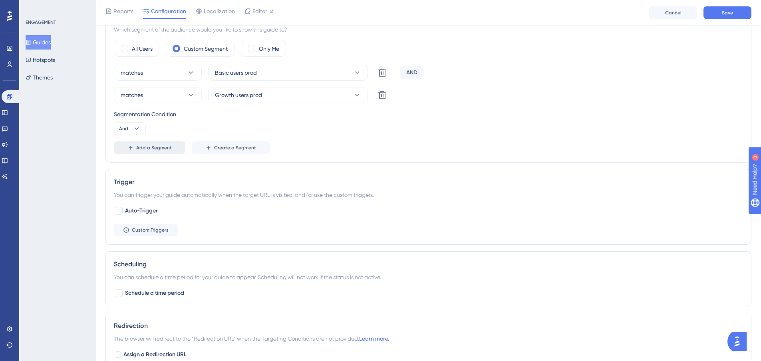
click at [156, 150] on span "Add a Segment" at bounding box center [154, 148] width 36 height 6
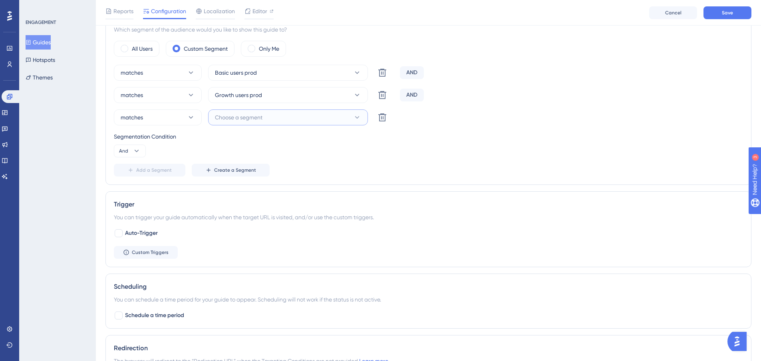
click at [226, 121] on span "Choose a segment" at bounding box center [239, 118] width 48 height 10
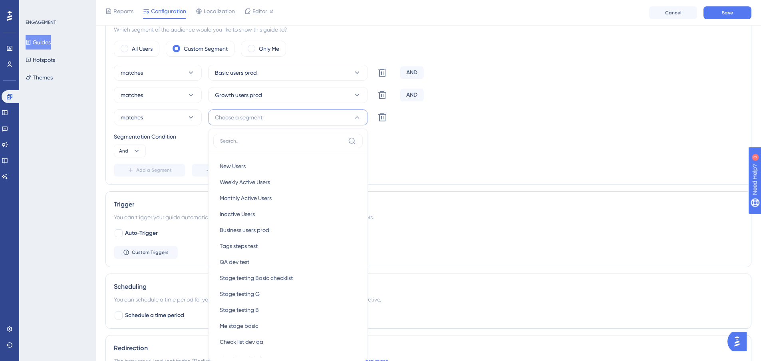
scroll to position [369, 0]
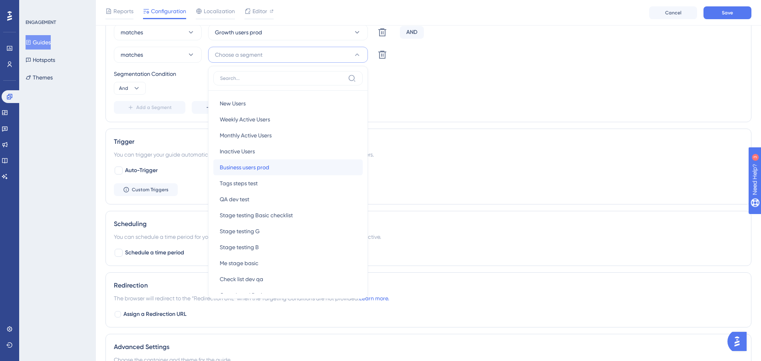
click at [259, 166] on span "Business users prod" at bounding box center [245, 167] width 50 height 10
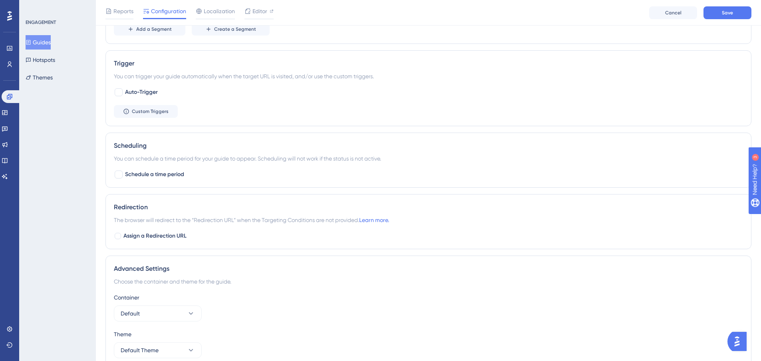
scroll to position [449, 0]
click at [120, 93] on div at bounding box center [119, 91] width 8 height 8
checkbox input "true"
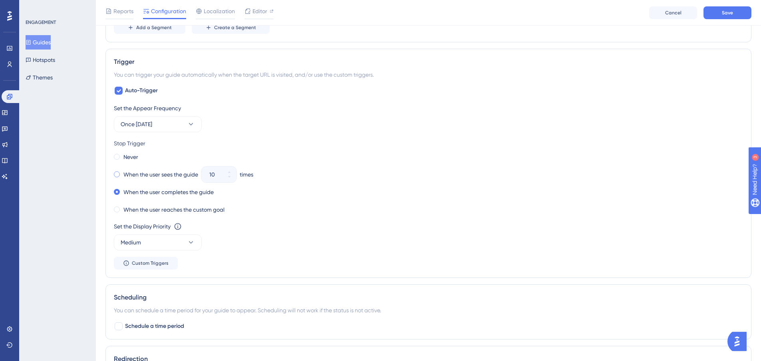
click at [118, 173] on span at bounding box center [117, 174] width 6 height 6
click at [122, 172] on input "radio" at bounding box center [122, 172] width 0 height 0
click at [216, 175] on input "10" at bounding box center [214, 175] width 11 height 10
drag, startPoint x: 216, startPoint y: 175, endPoint x: 207, endPoint y: 175, distance: 8.4
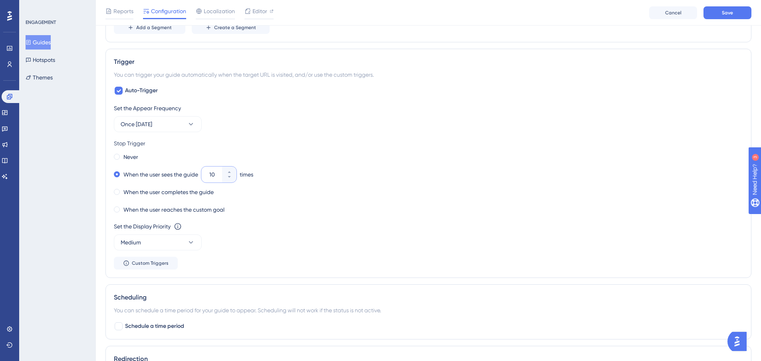
click at [207, 175] on div "10" at bounding box center [211, 174] width 21 height 16
click at [209, 175] on input "10" at bounding box center [214, 175] width 11 height 10
click at [175, 126] on button "Once [DATE]" at bounding box center [158, 124] width 88 height 16
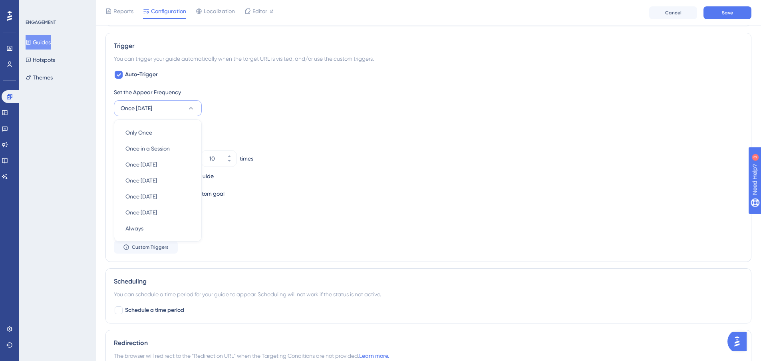
click at [243, 136] on div "Never" at bounding box center [428, 140] width 629 height 11
click at [117, 178] on span at bounding box center [117, 176] width 6 height 6
click at [122, 174] on input "radio" at bounding box center [122, 174] width 0 height 0
click at [119, 157] on span at bounding box center [117, 158] width 6 height 6
click at [122, 157] on input "radio" at bounding box center [122, 157] width 0 height 0
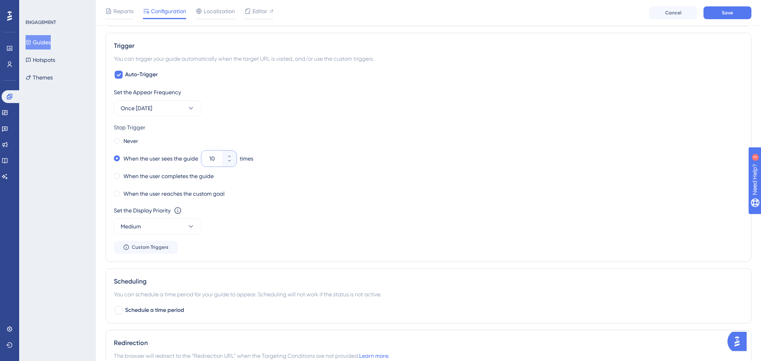
drag, startPoint x: 216, startPoint y: 156, endPoint x: 210, endPoint y: 160, distance: 7.1
click at [210, 160] on div "10" at bounding box center [211, 159] width 21 height 16
type input "3"
click at [728, 17] on button "Save" at bounding box center [727, 12] width 48 height 13
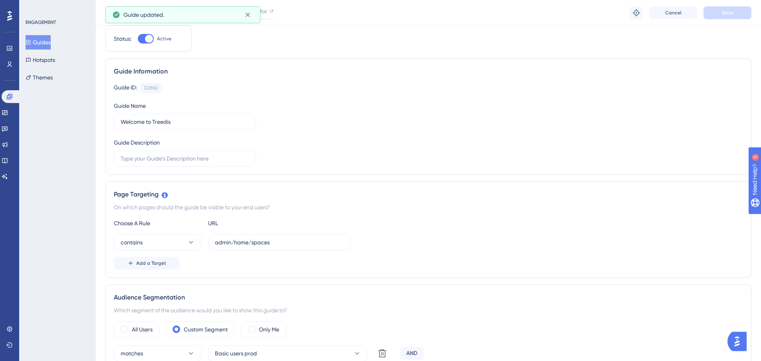
scroll to position [0, 0]
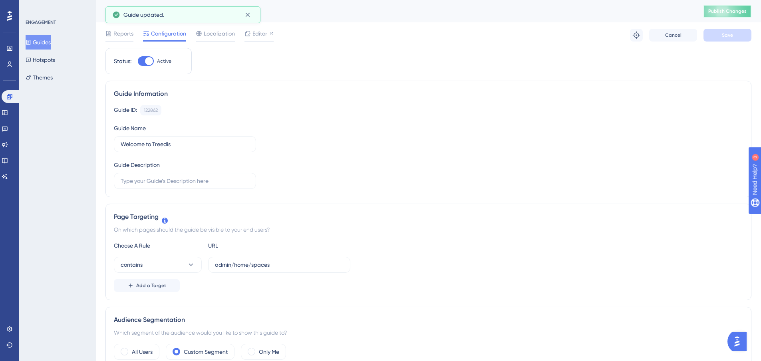
click at [735, 14] on span "Publish Changes" at bounding box center [727, 11] width 38 height 6
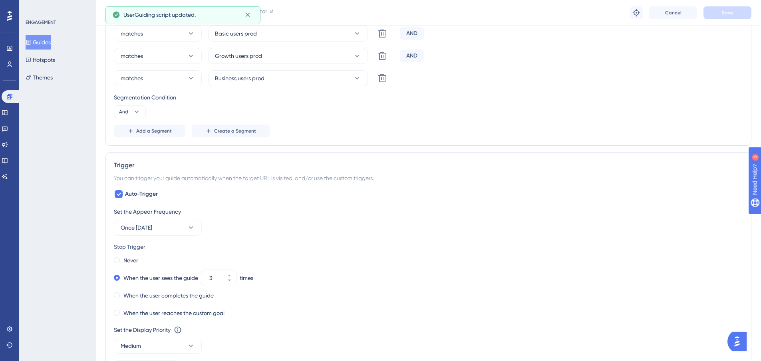
scroll to position [359, 0]
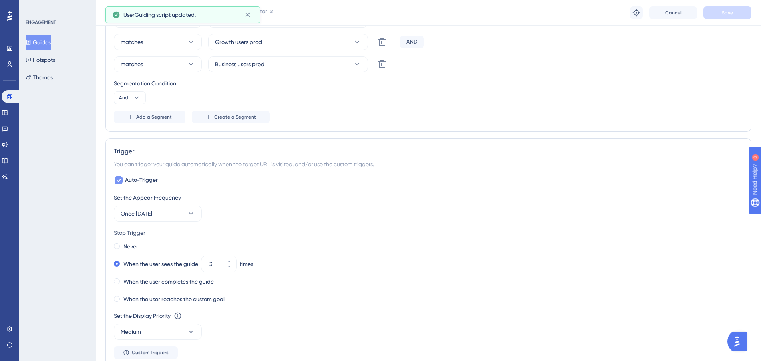
click at [119, 182] on icon at bounding box center [118, 180] width 5 height 6
checkbox input "false"
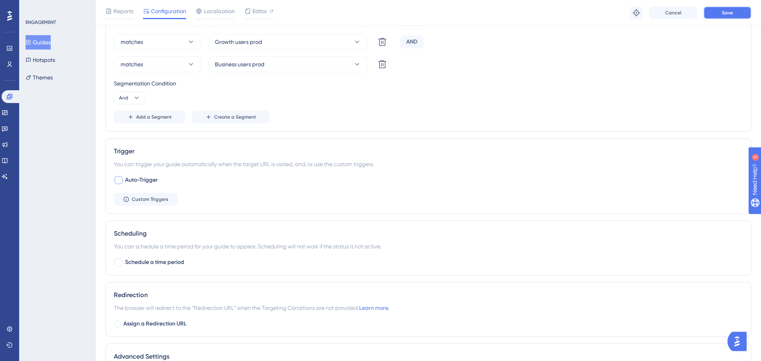
click at [730, 8] on button "Save" at bounding box center [727, 12] width 48 height 13
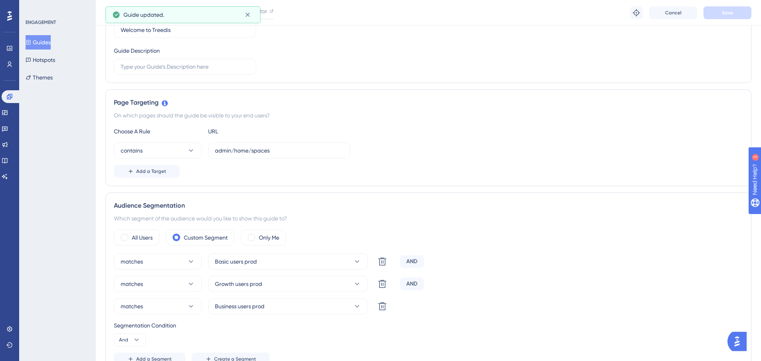
scroll to position [0, 0]
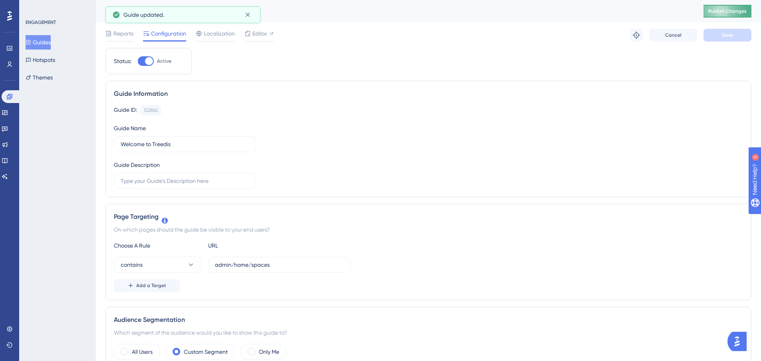
click at [743, 13] on span "Publish Changes" at bounding box center [727, 11] width 38 height 6
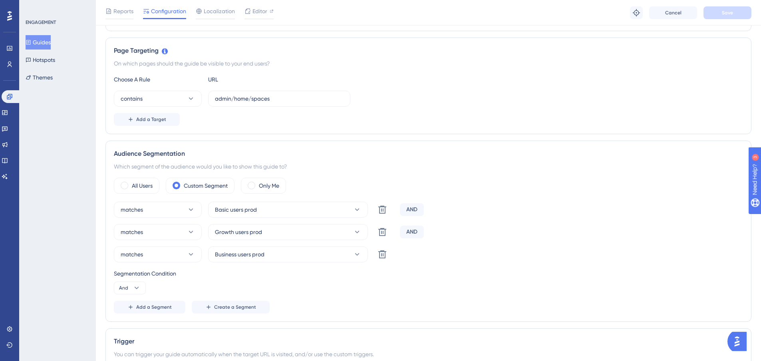
scroll to position [200, 0]
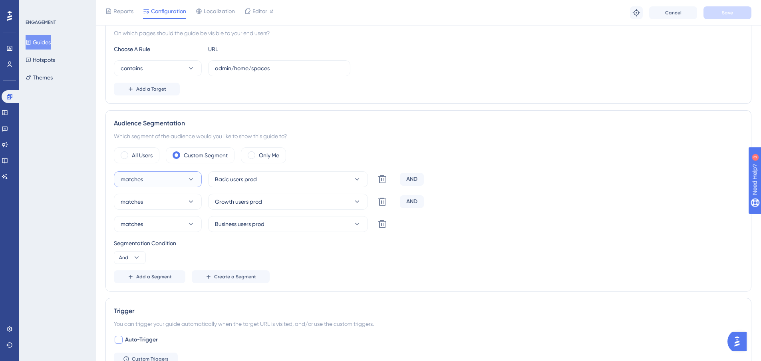
click at [189, 178] on icon at bounding box center [191, 179] width 8 height 8
click at [143, 259] on button "And" at bounding box center [130, 257] width 32 height 13
click at [131, 281] on span "And" at bounding box center [127, 280] width 10 height 10
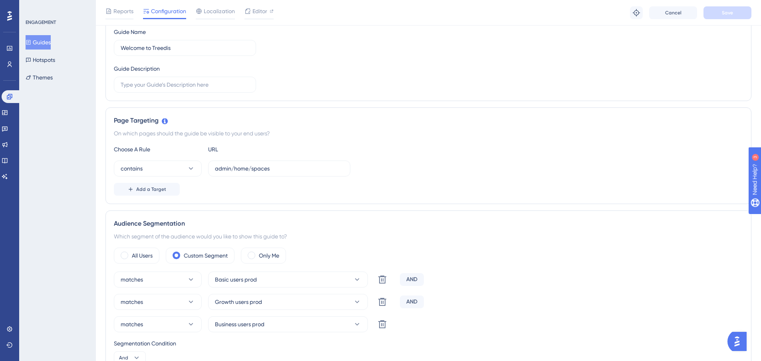
scroll to position [46, 0]
